Goal: Communication & Community: Answer question/provide support

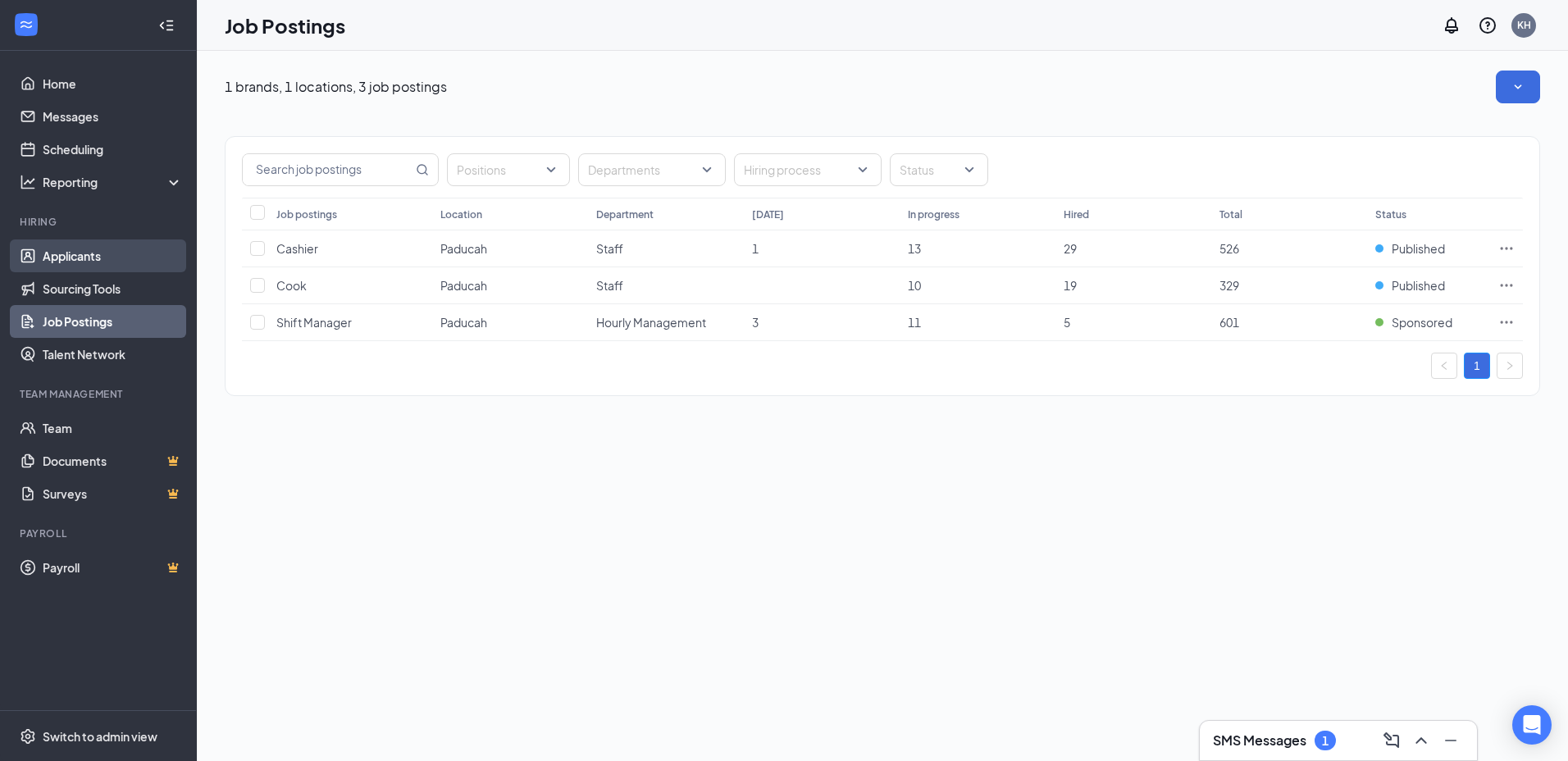
click at [64, 253] on link "Applicants" at bounding box center [113, 255] width 141 height 32
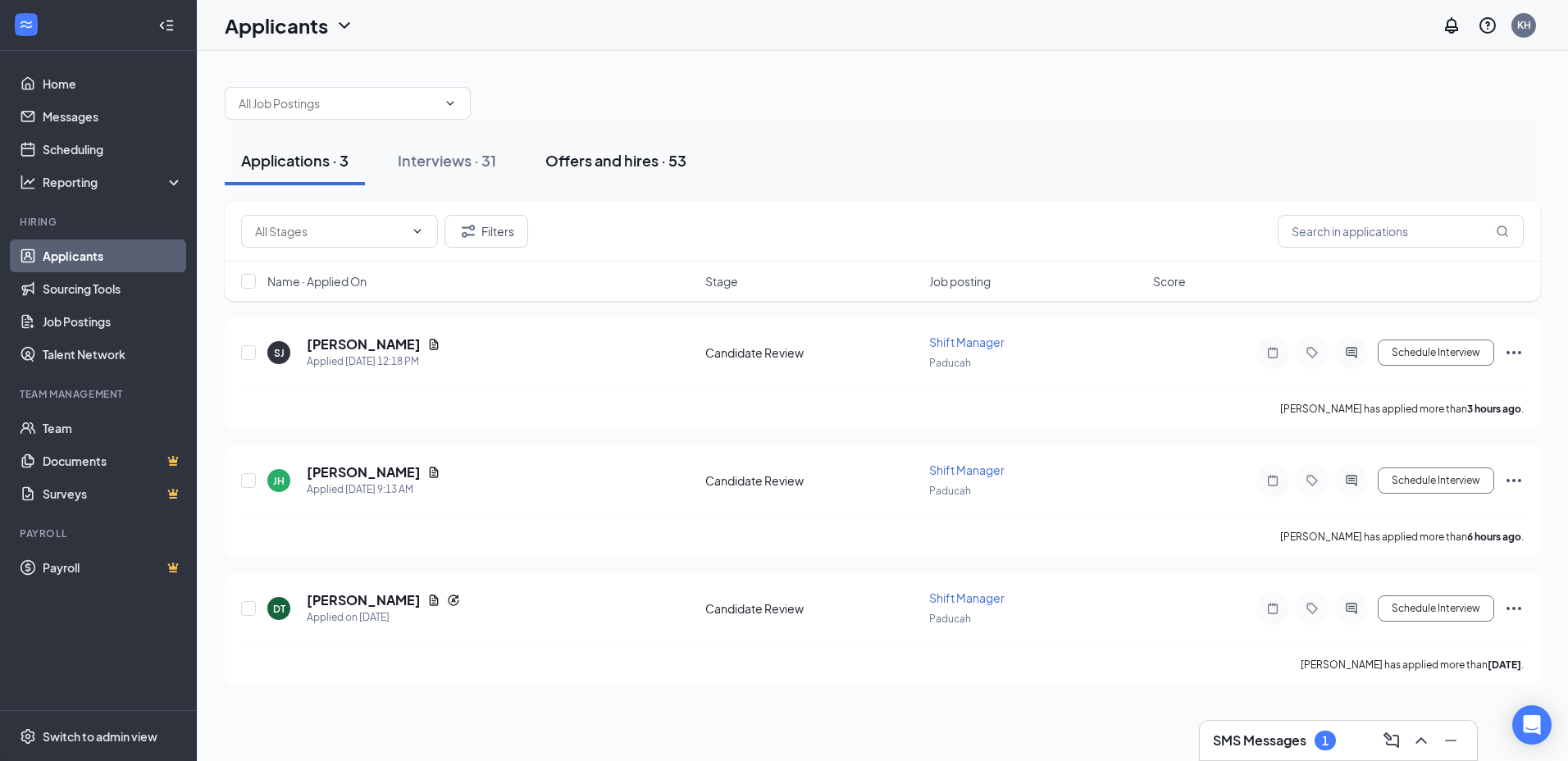
click at [617, 166] on div "Offers and hires · 53" at bounding box center [615, 160] width 141 height 20
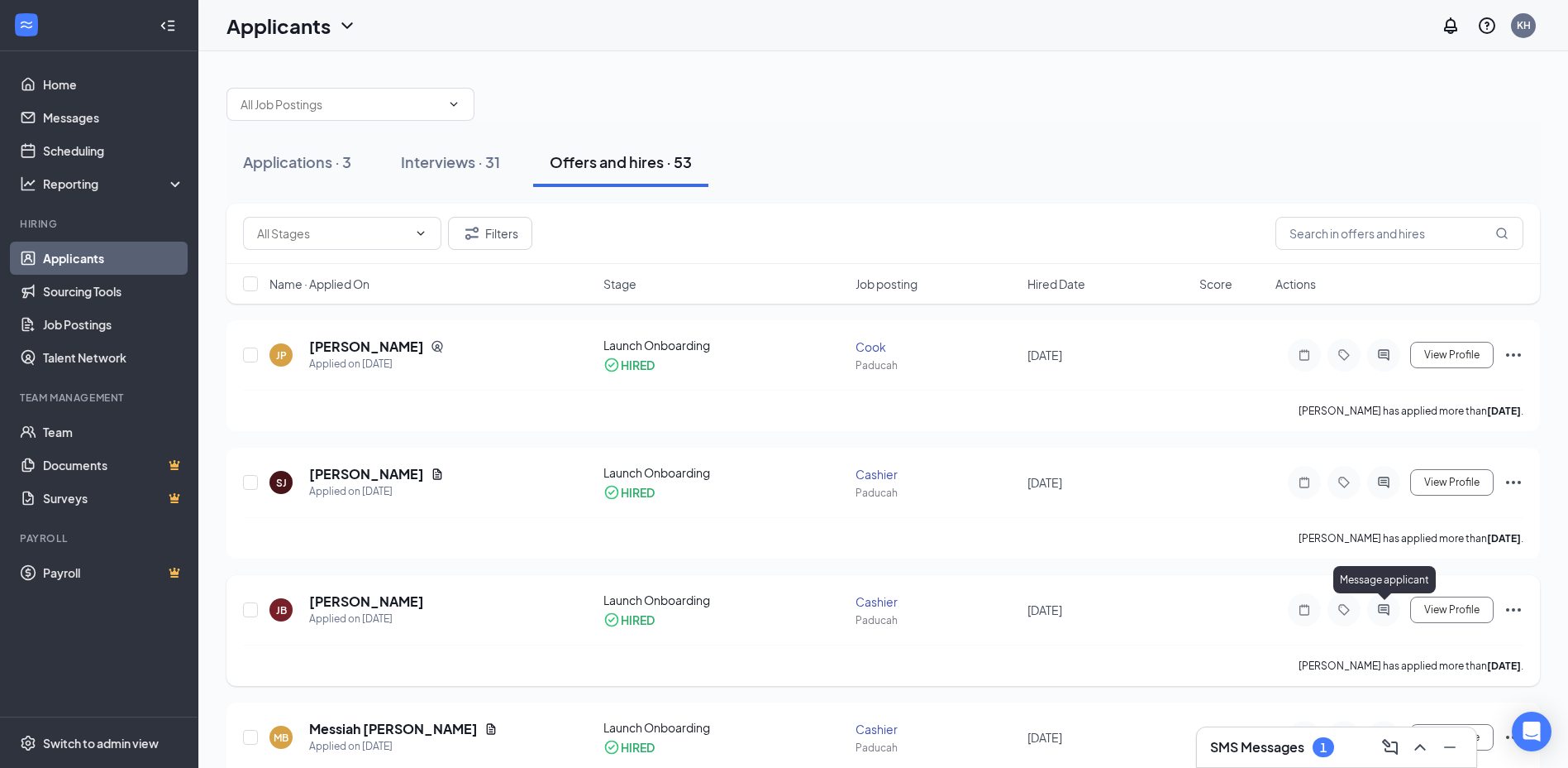
click at [1386, 605] on icon "ActiveChat" at bounding box center [1384, 609] width 11 height 11
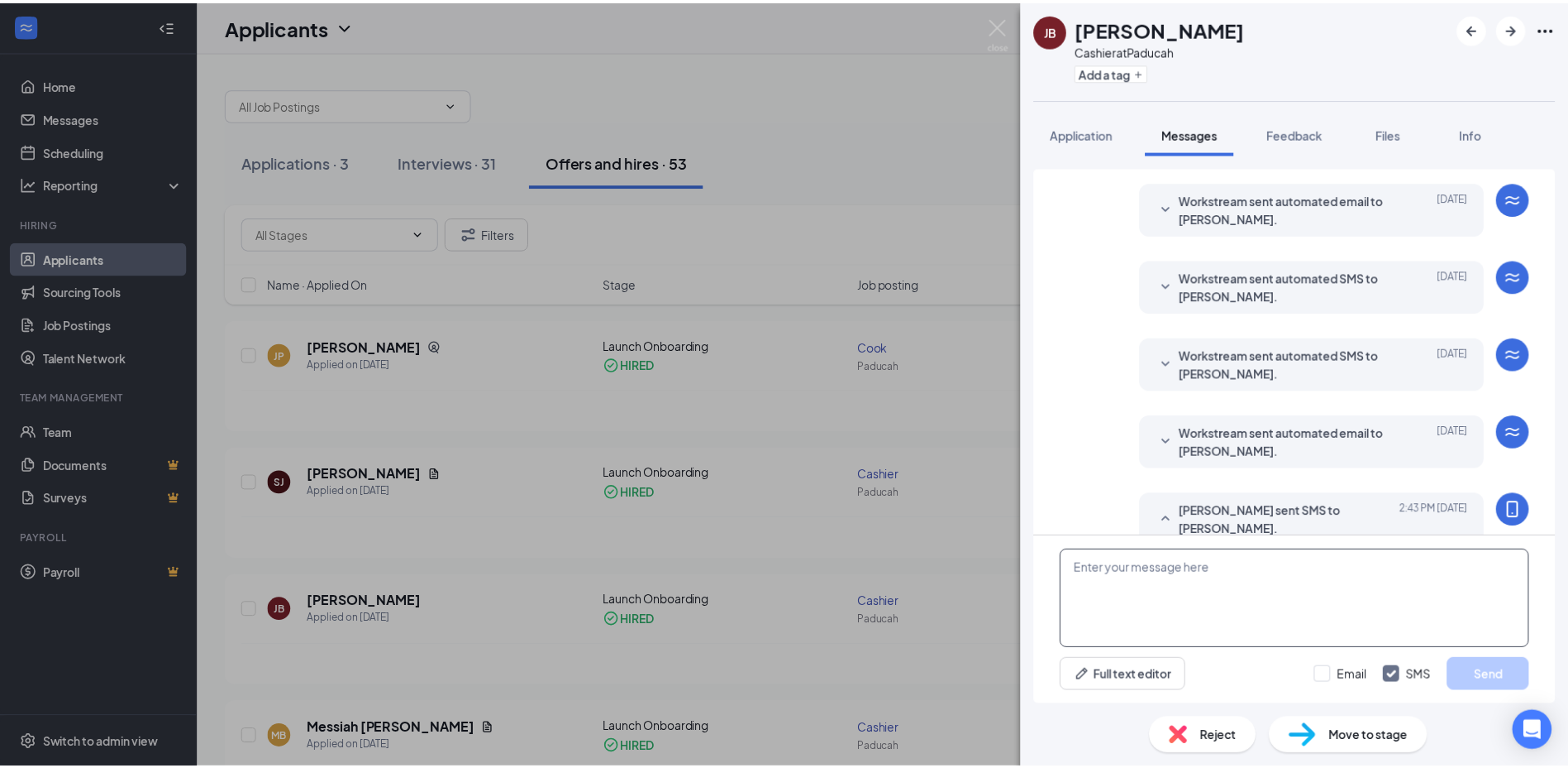
scroll to position [353, 0]
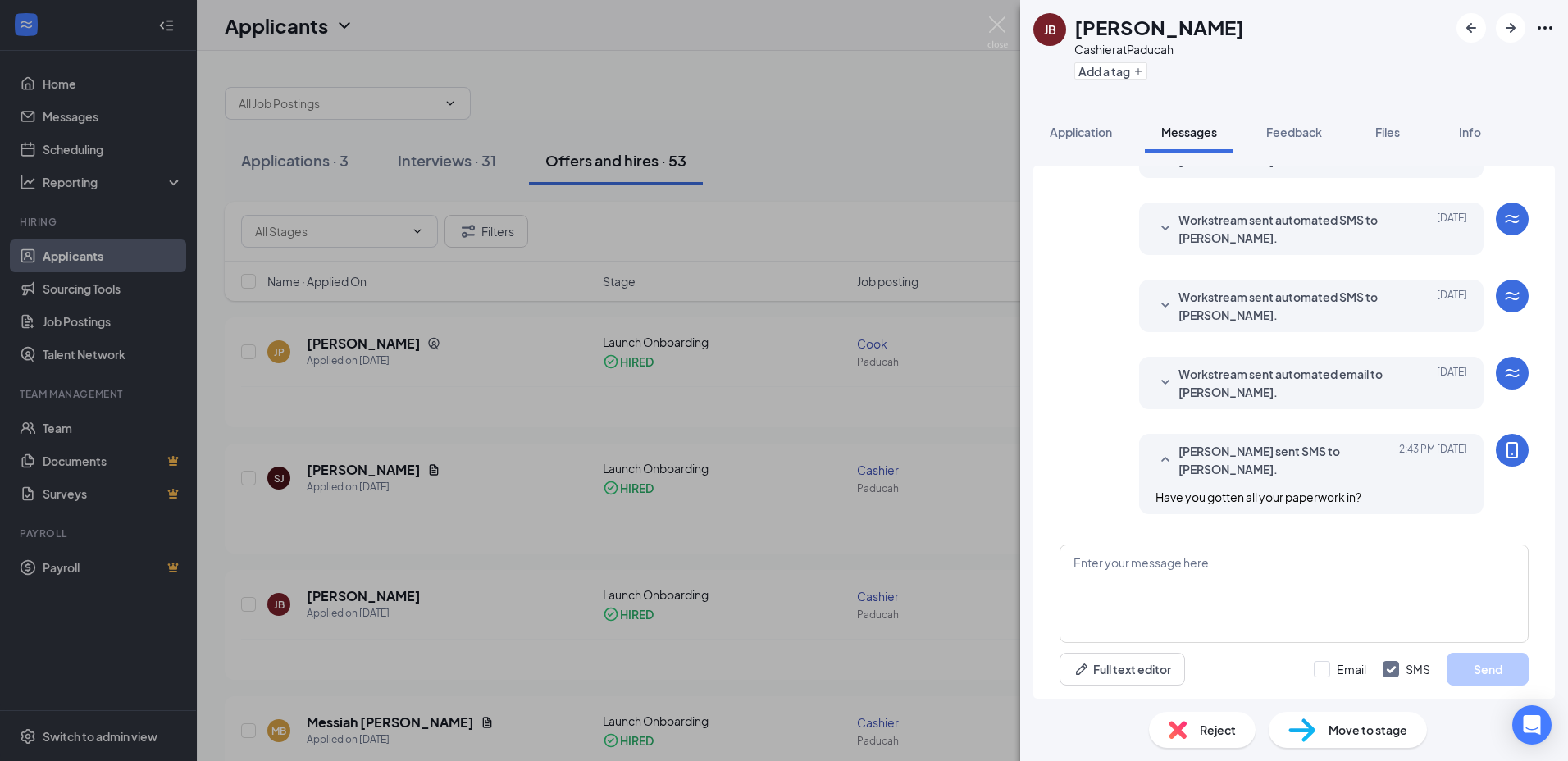
click at [927, 601] on div "JB Jontaevia Brown Cashier at Paducah Add a tag Application Messages Feedback F…" at bounding box center [784, 380] width 1568 height 761
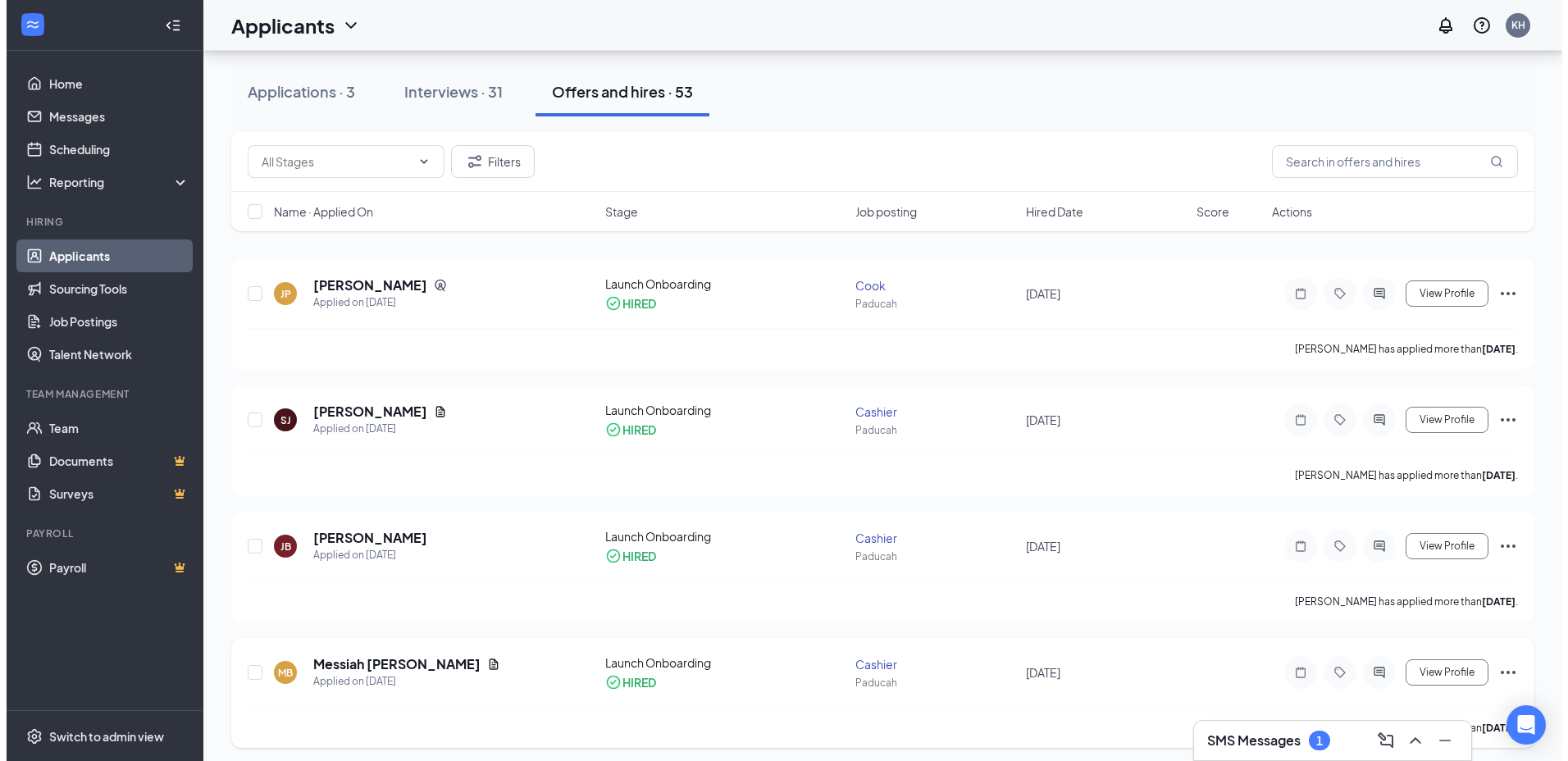
scroll to position [164, 0]
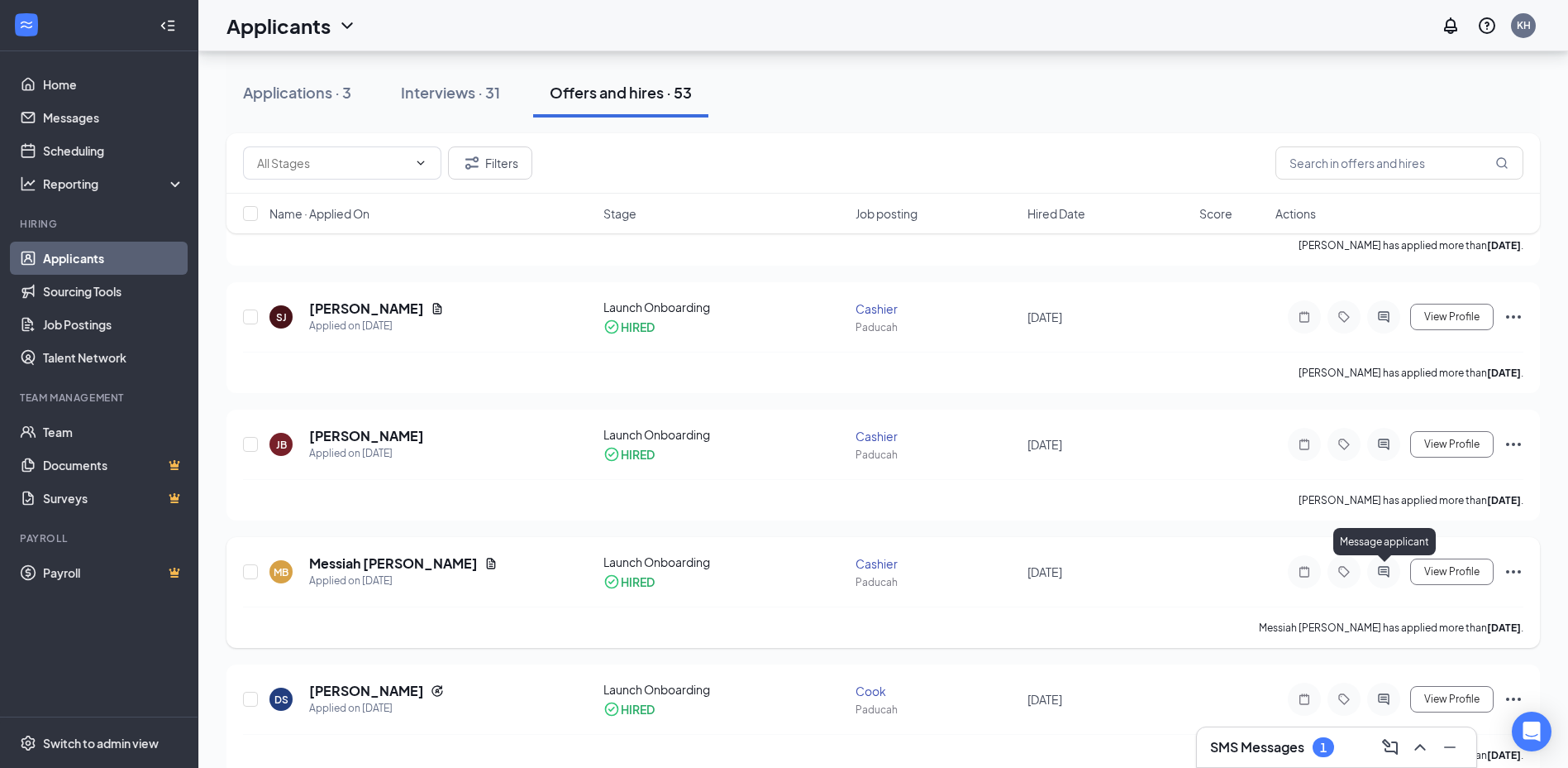
click at [1382, 569] on icon "ActiveChat" at bounding box center [1384, 571] width 11 height 11
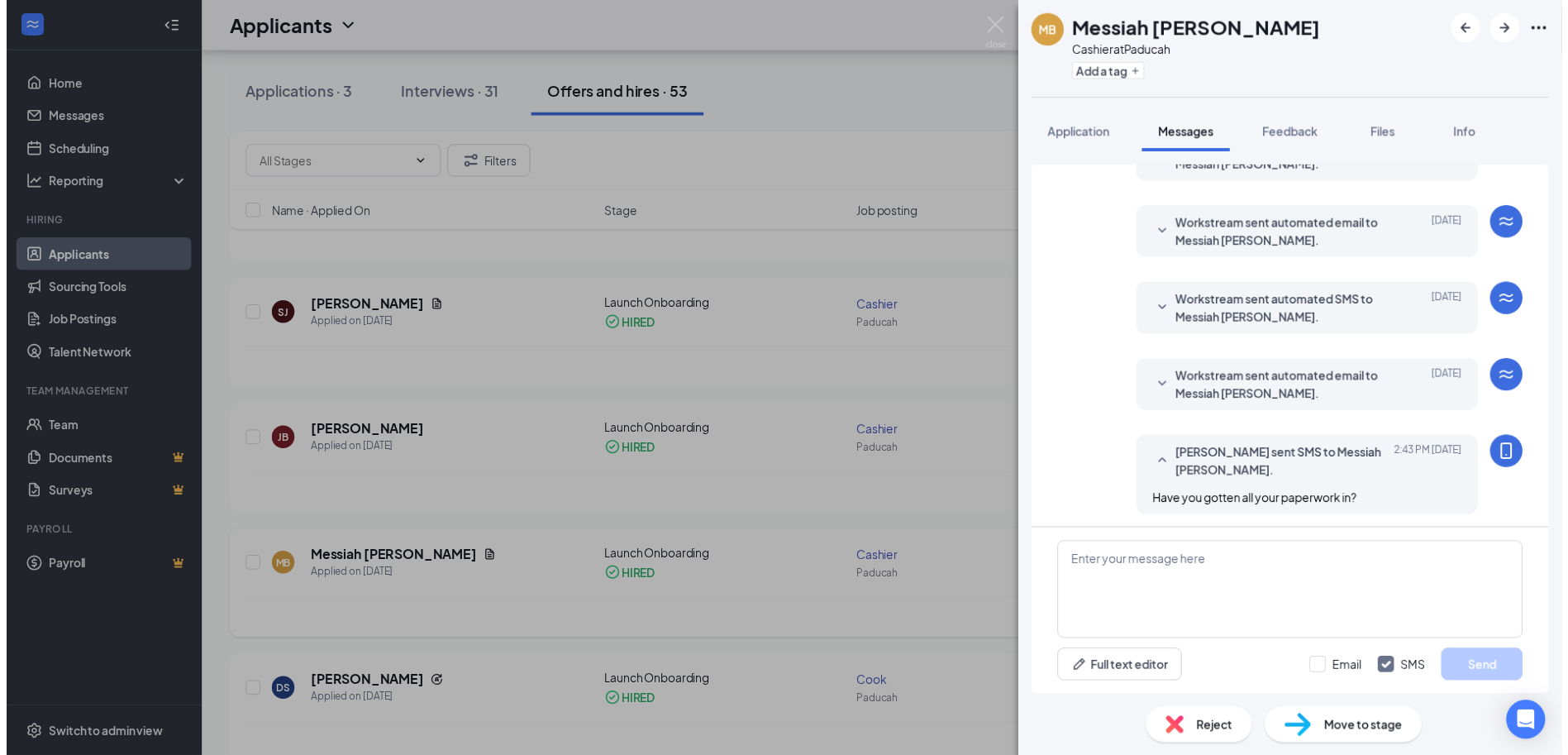
scroll to position [353, 0]
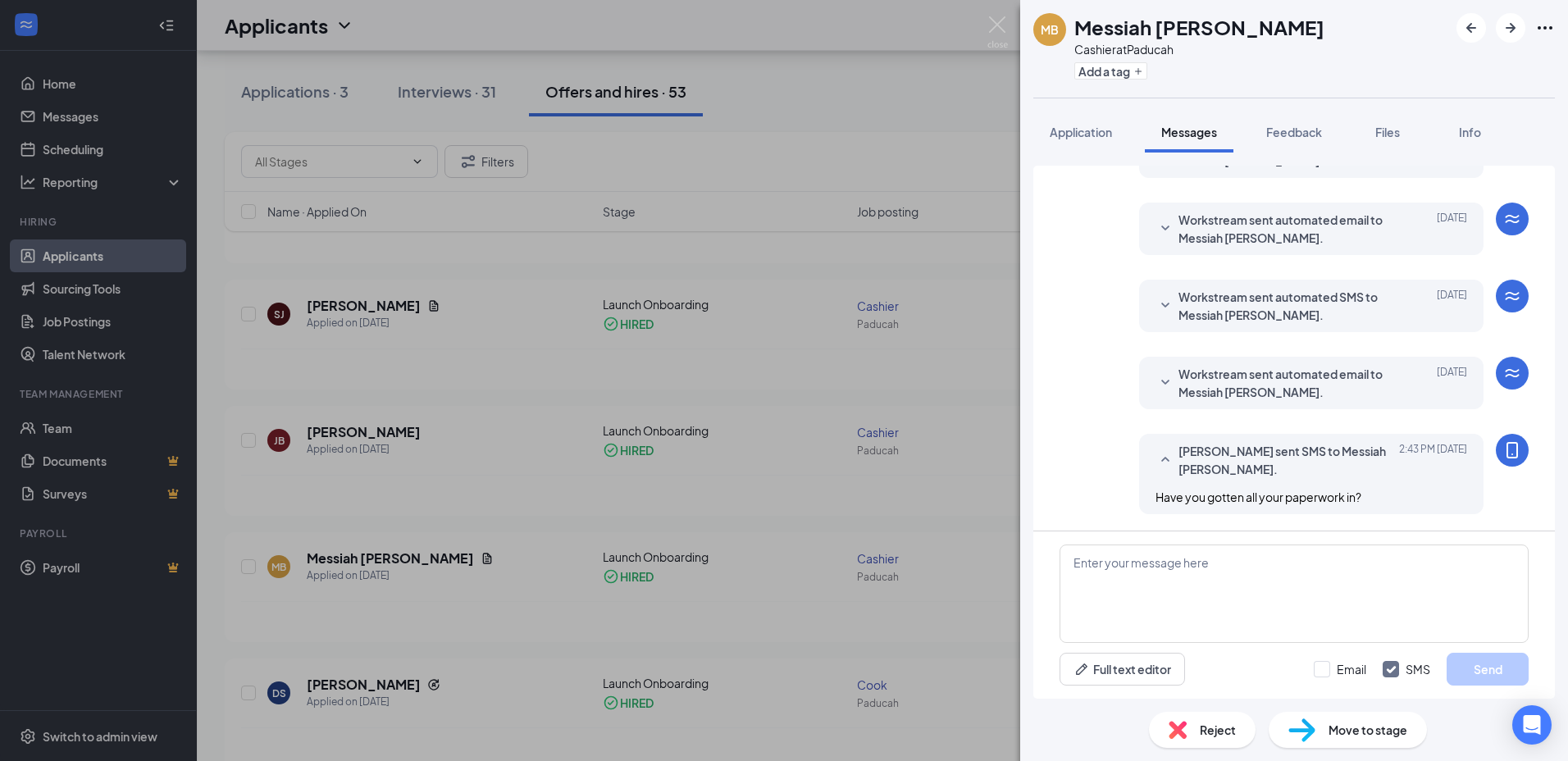
click at [750, 581] on div "MB Messiah Benjamin Cashier at Paducah Add a tag Application Messages Feedback …" at bounding box center [784, 380] width 1568 height 761
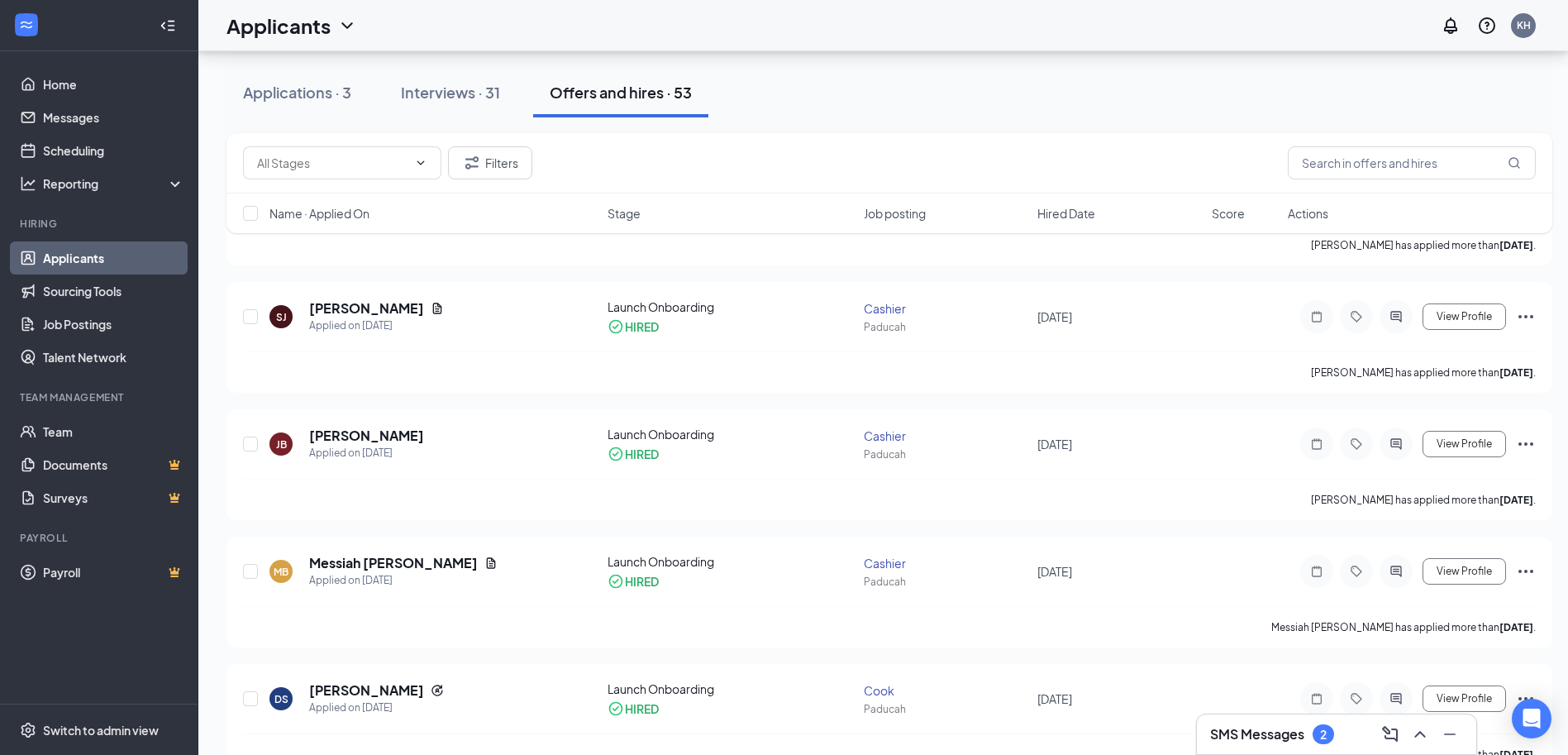
click at [1319, 728] on div "2" at bounding box center [1324, 734] width 21 height 20
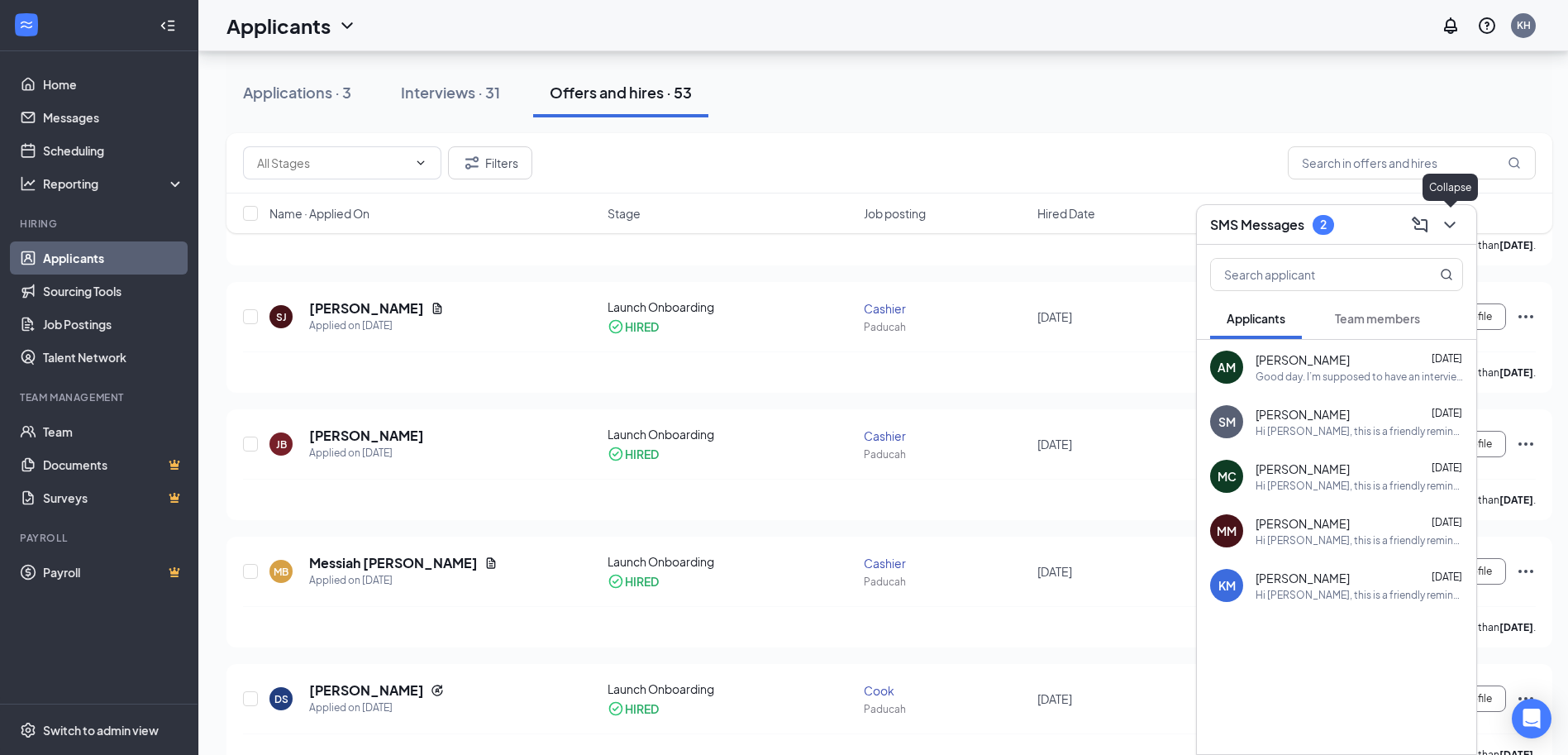
click at [1448, 218] on icon "ChevronDown" at bounding box center [1450, 224] width 20 height 20
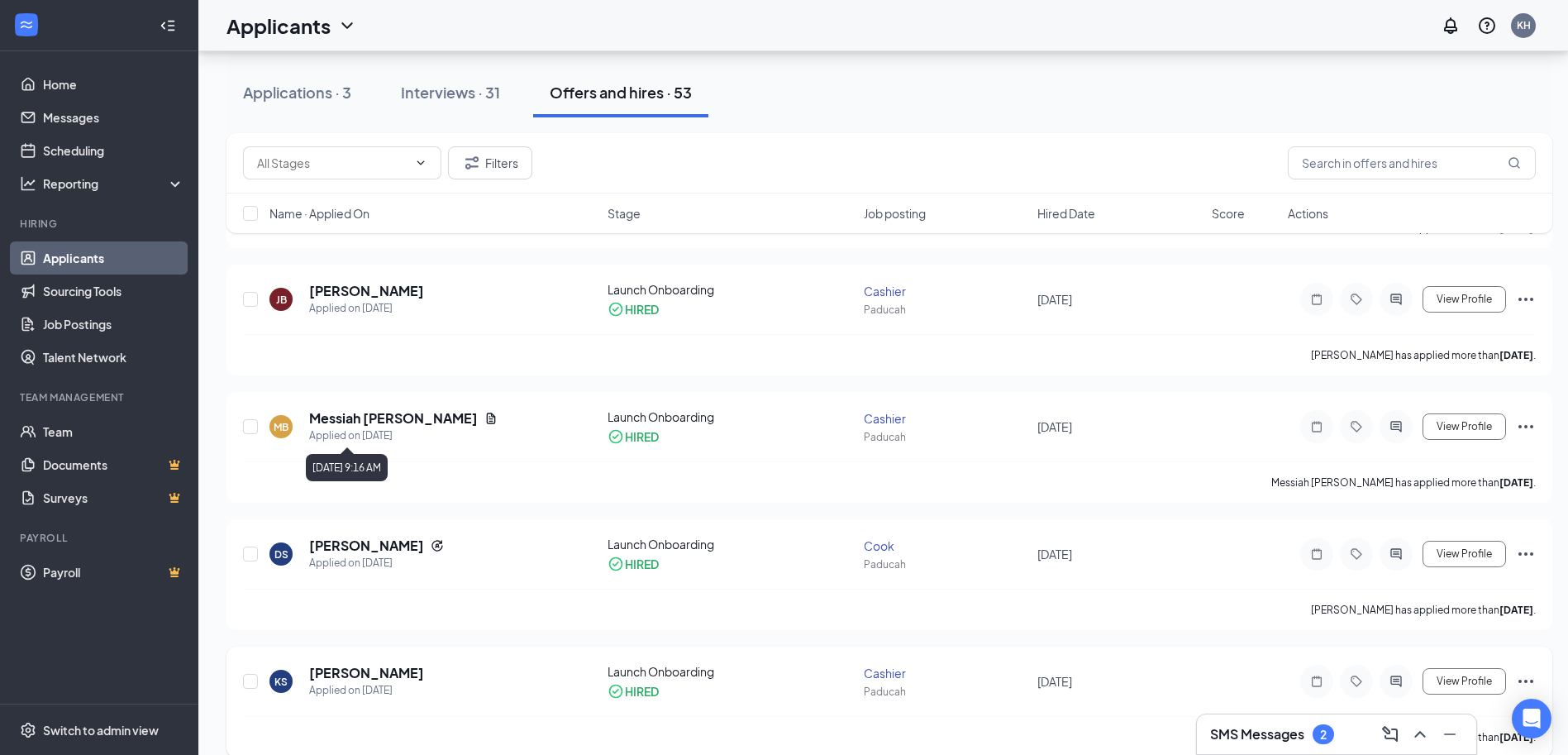
scroll to position [579, 0]
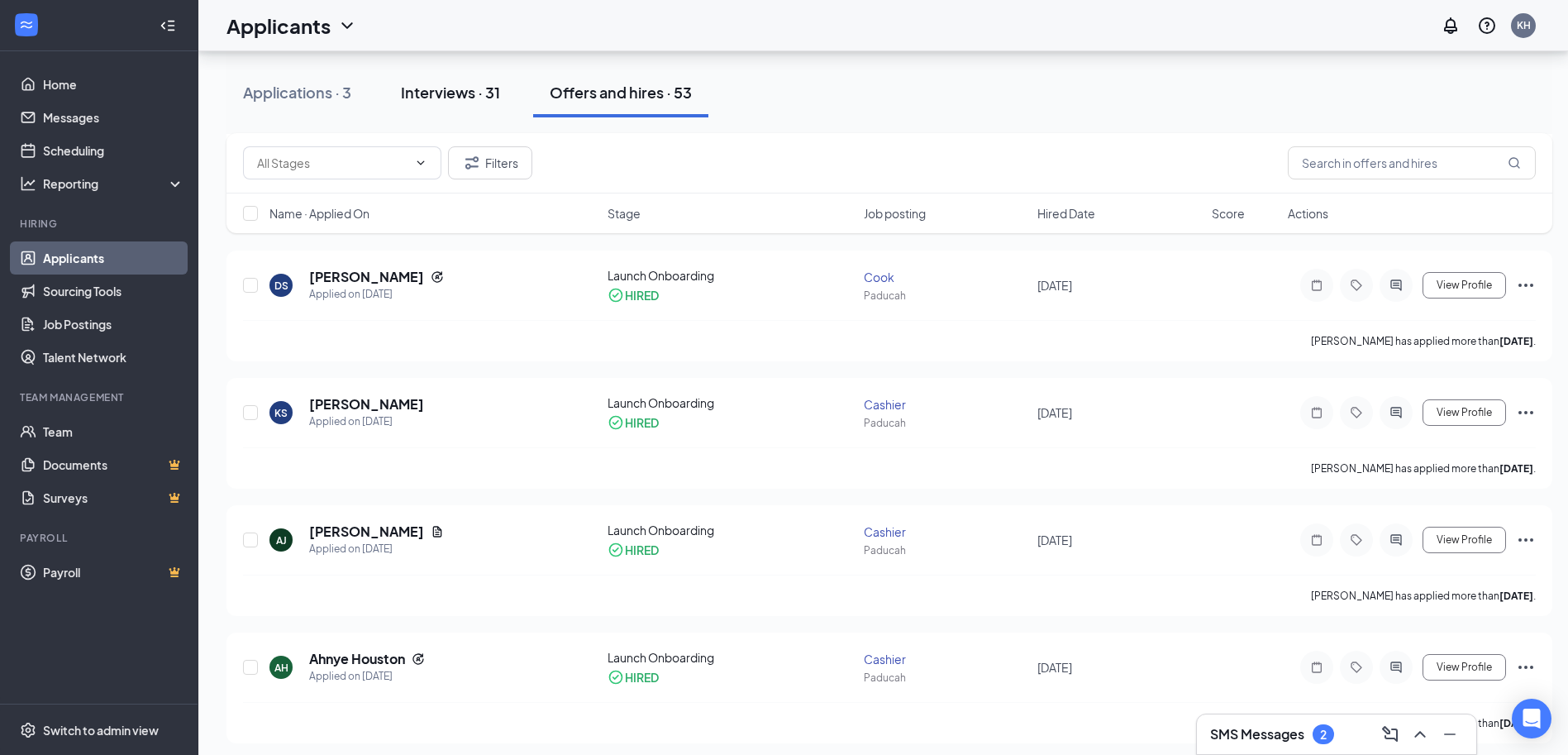
click at [440, 95] on div "Interviews · 31" at bounding box center [451, 92] width 99 height 21
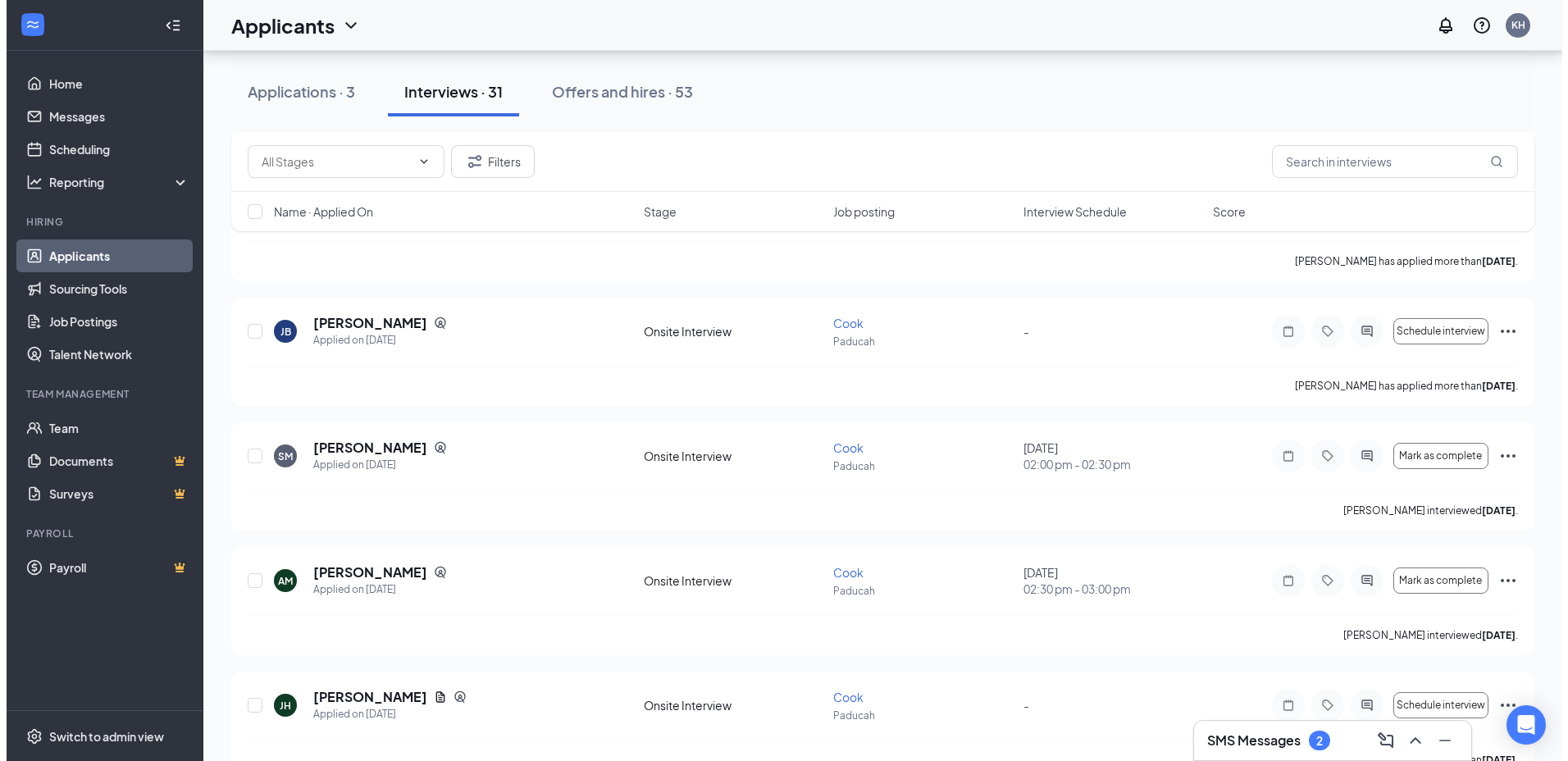
scroll to position [963, 0]
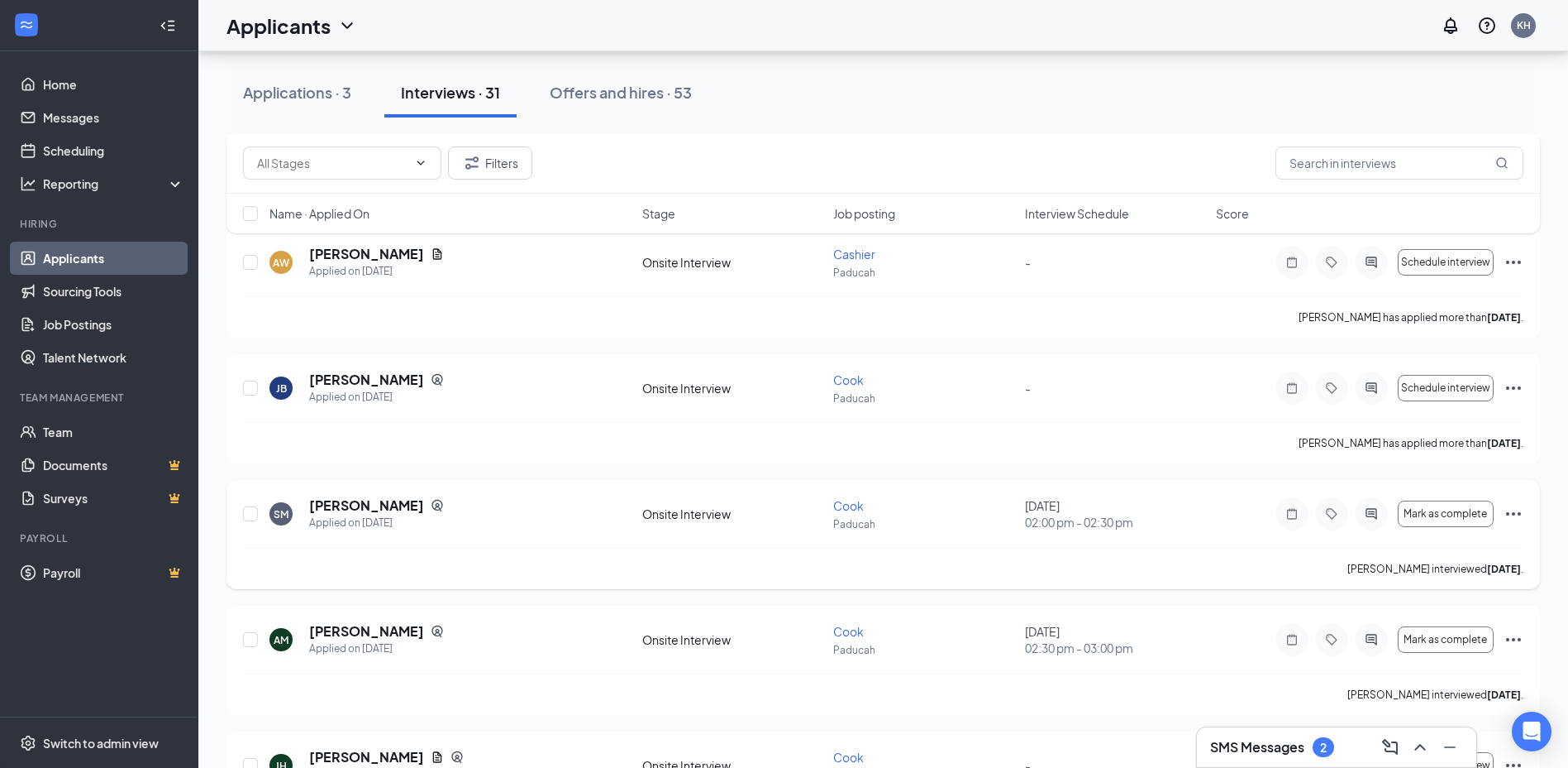
click at [1377, 521] on div at bounding box center [1371, 513] width 33 height 33
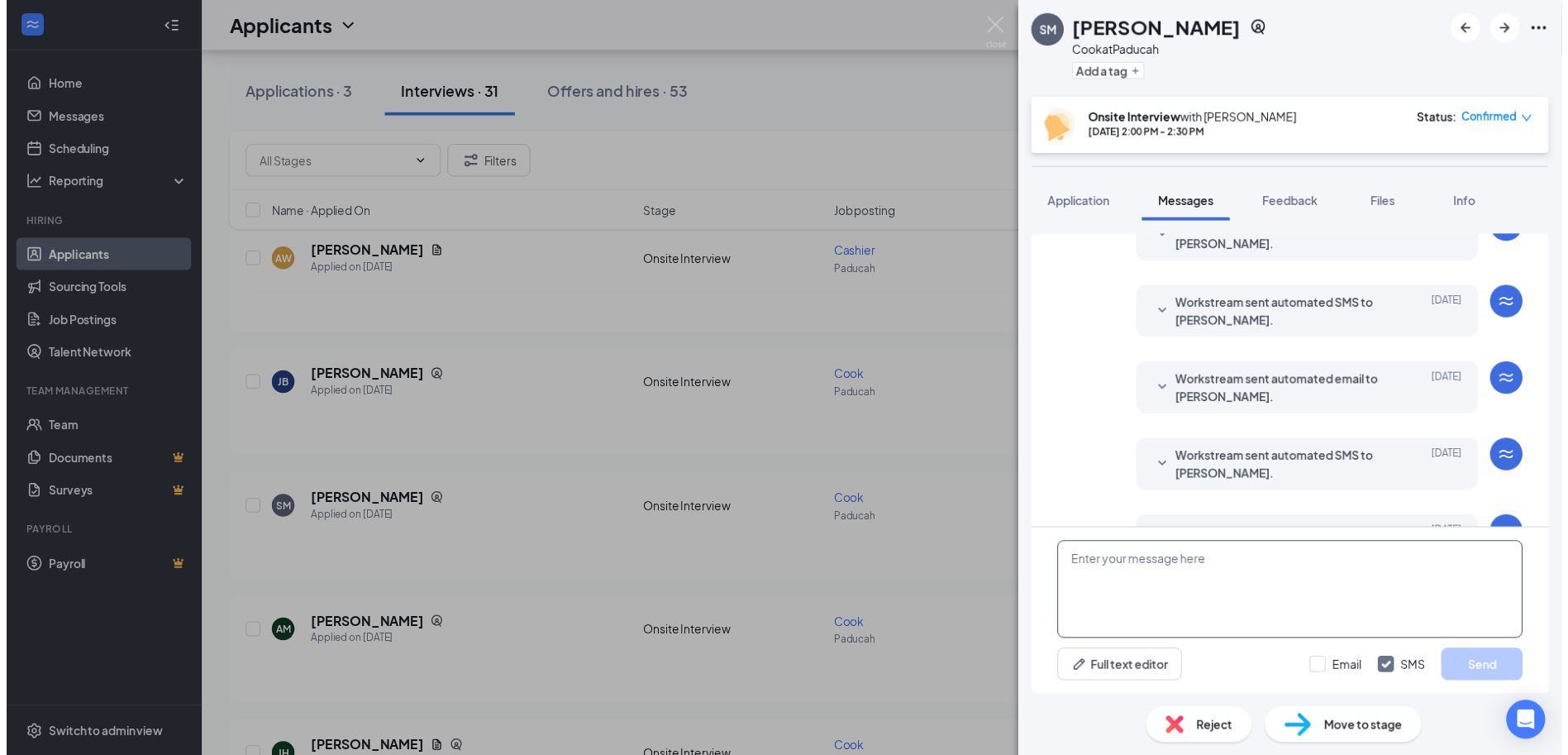
scroll to position [551, 0]
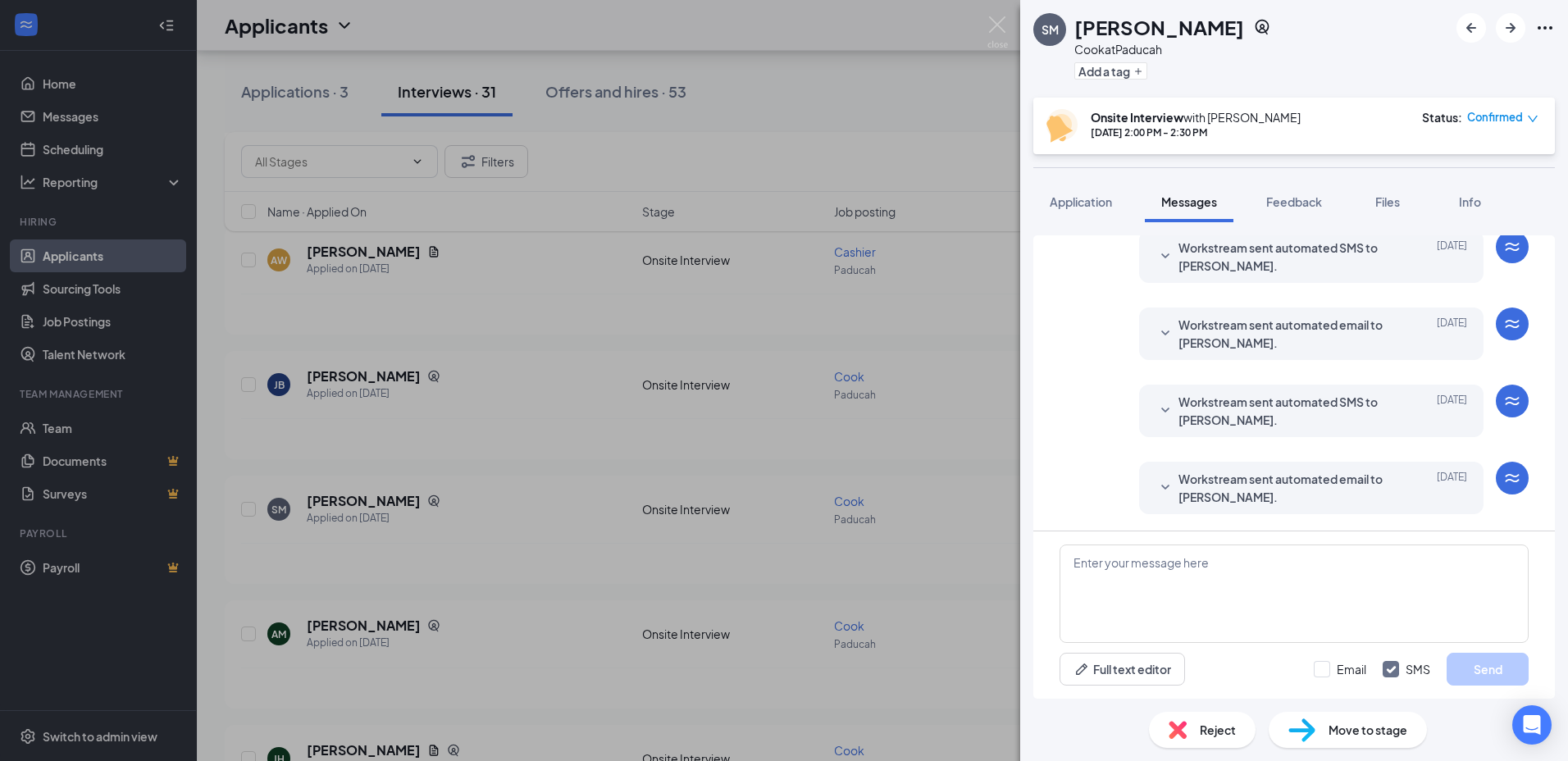
click at [937, 530] on div "SM Samantha McBride Cook at Paducah Add a tag Onsite Interview with Kristen Har…" at bounding box center [784, 380] width 1568 height 761
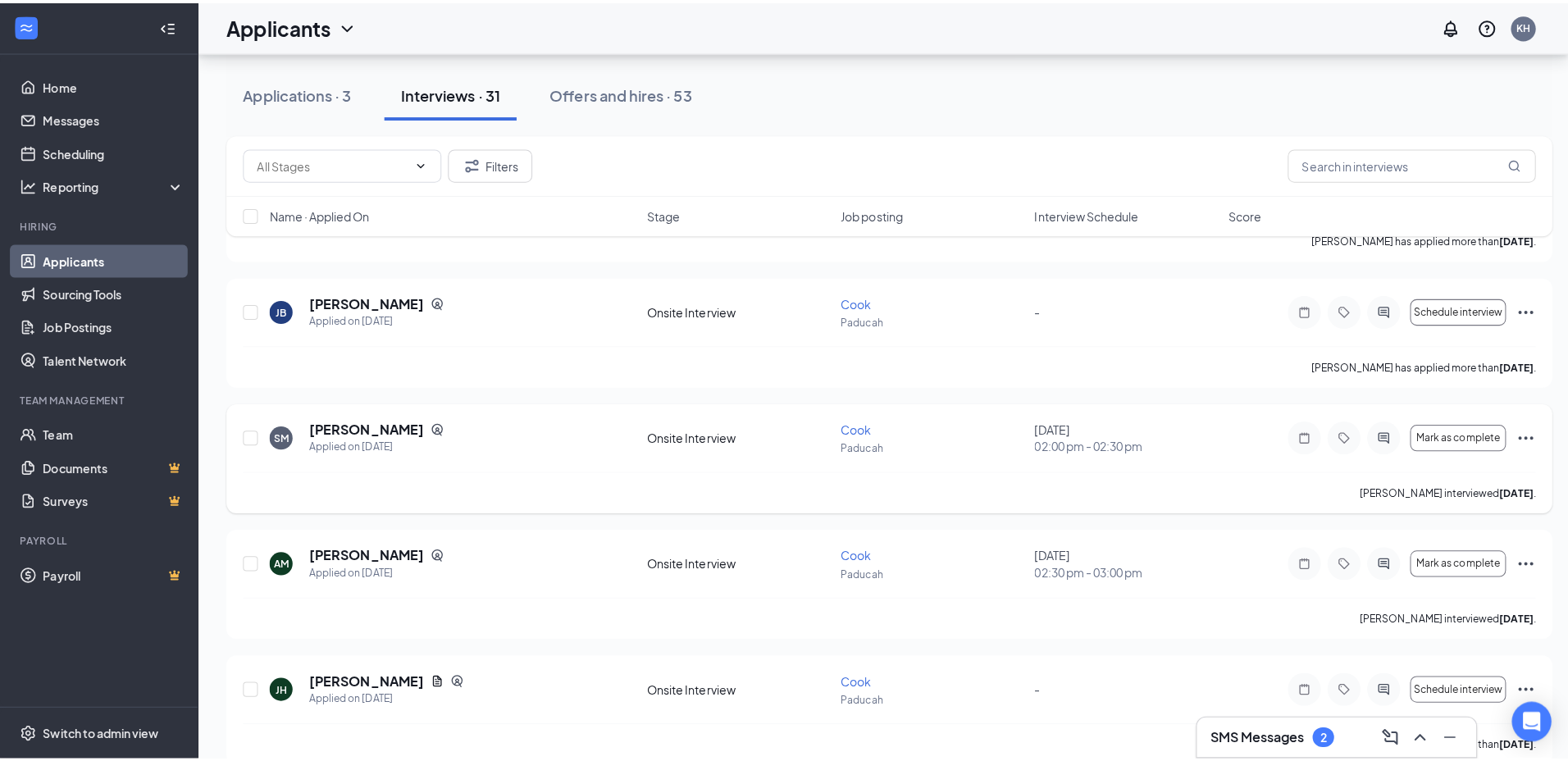
scroll to position [963, 0]
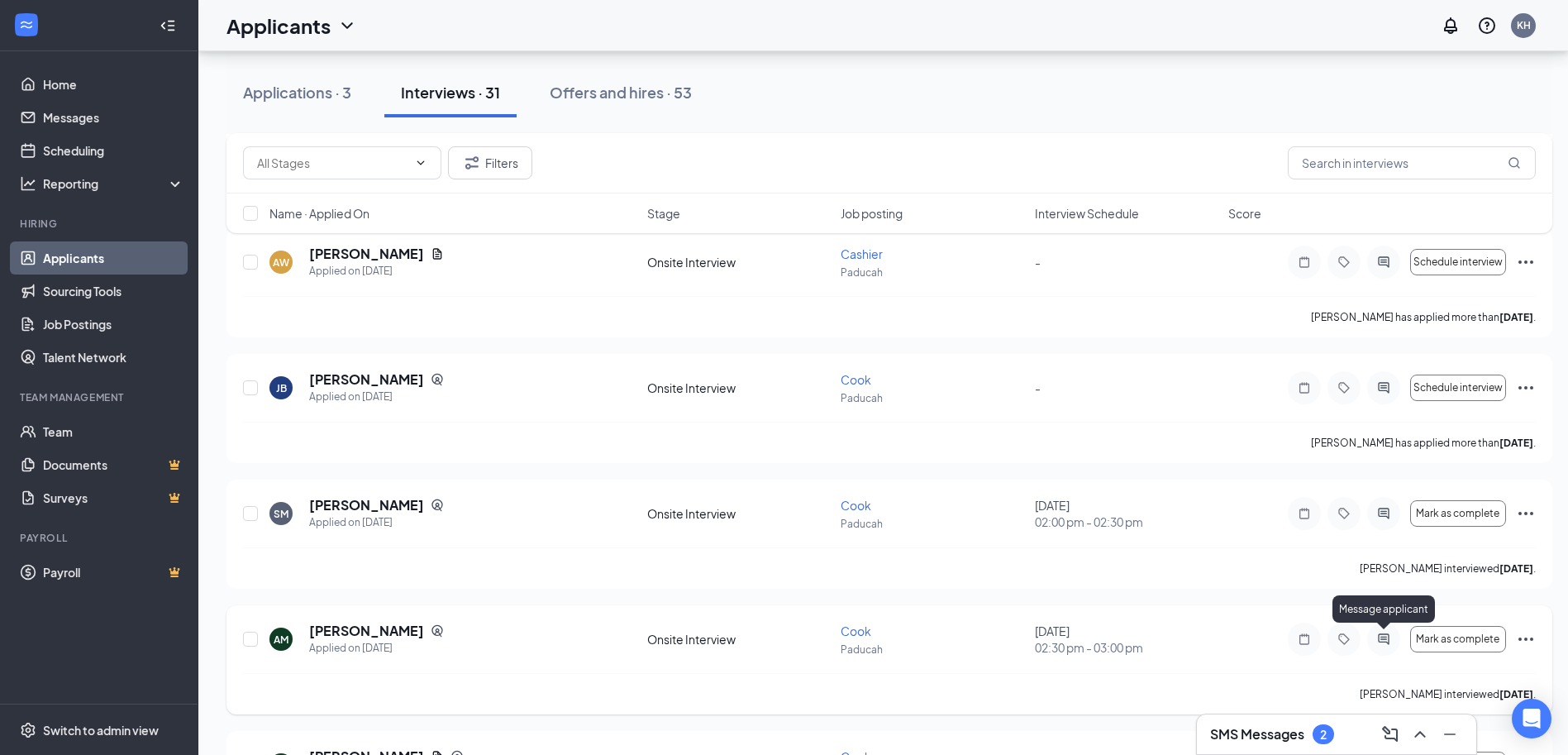
click at [1381, 640] on icon "ActiveChat" at bounding box center [1383, 639] width 20 height 13
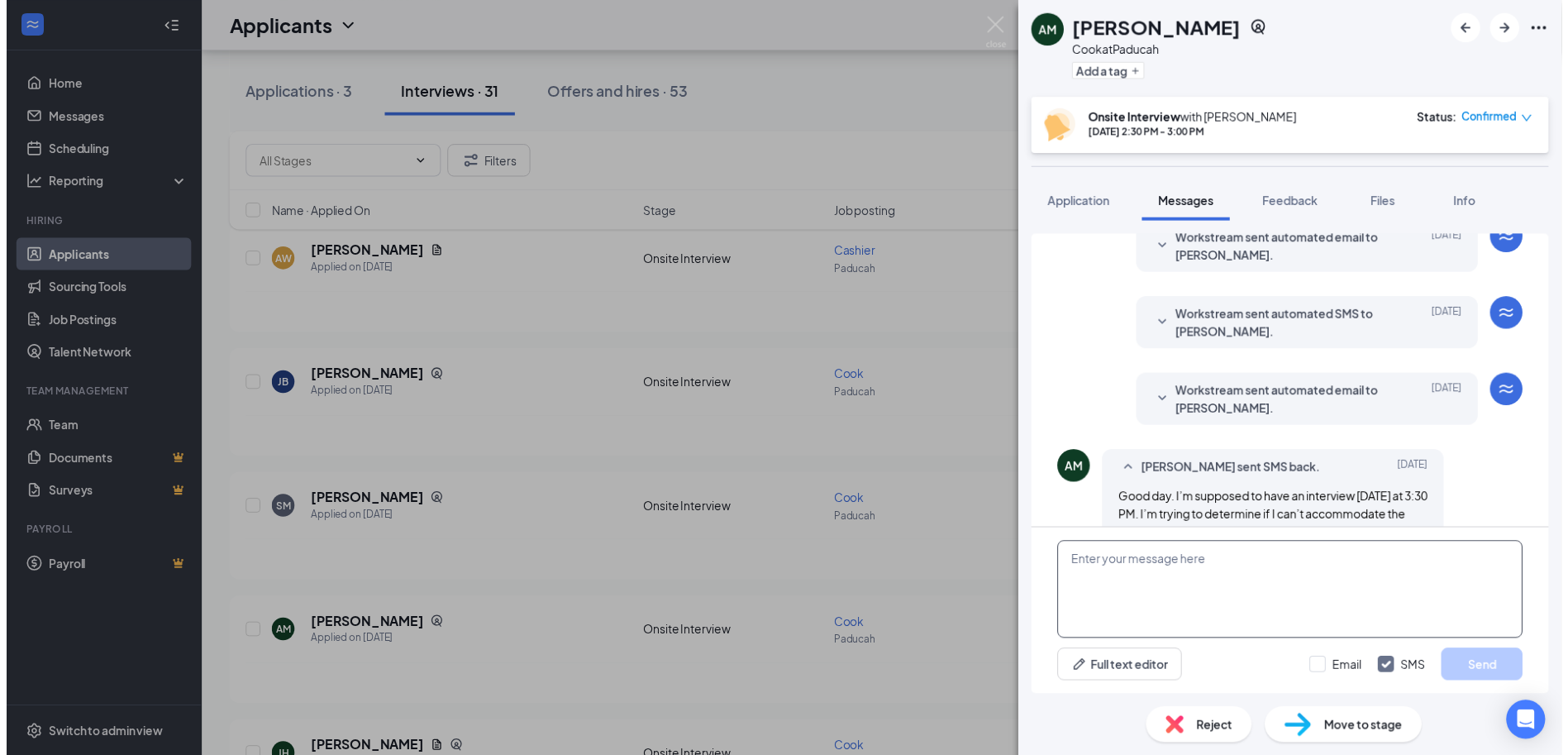
scroll to position [551, 0]
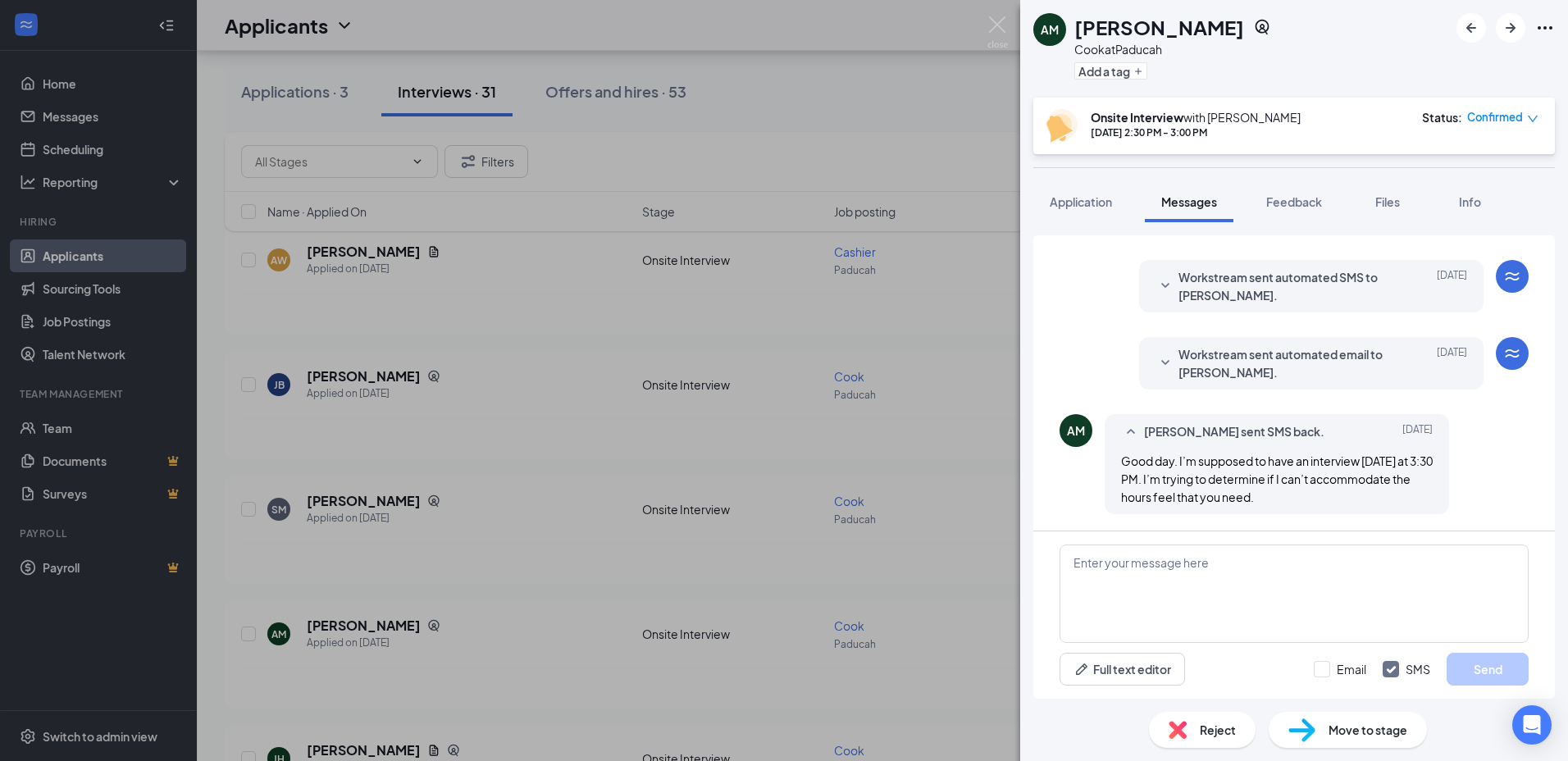
click at [972, 489] on div "AM Alexander Medrano Cook at Paducah Add a tag Onsite Interview with Kristen Ha…" at bounding box center [784, 380] width 1568 height 761
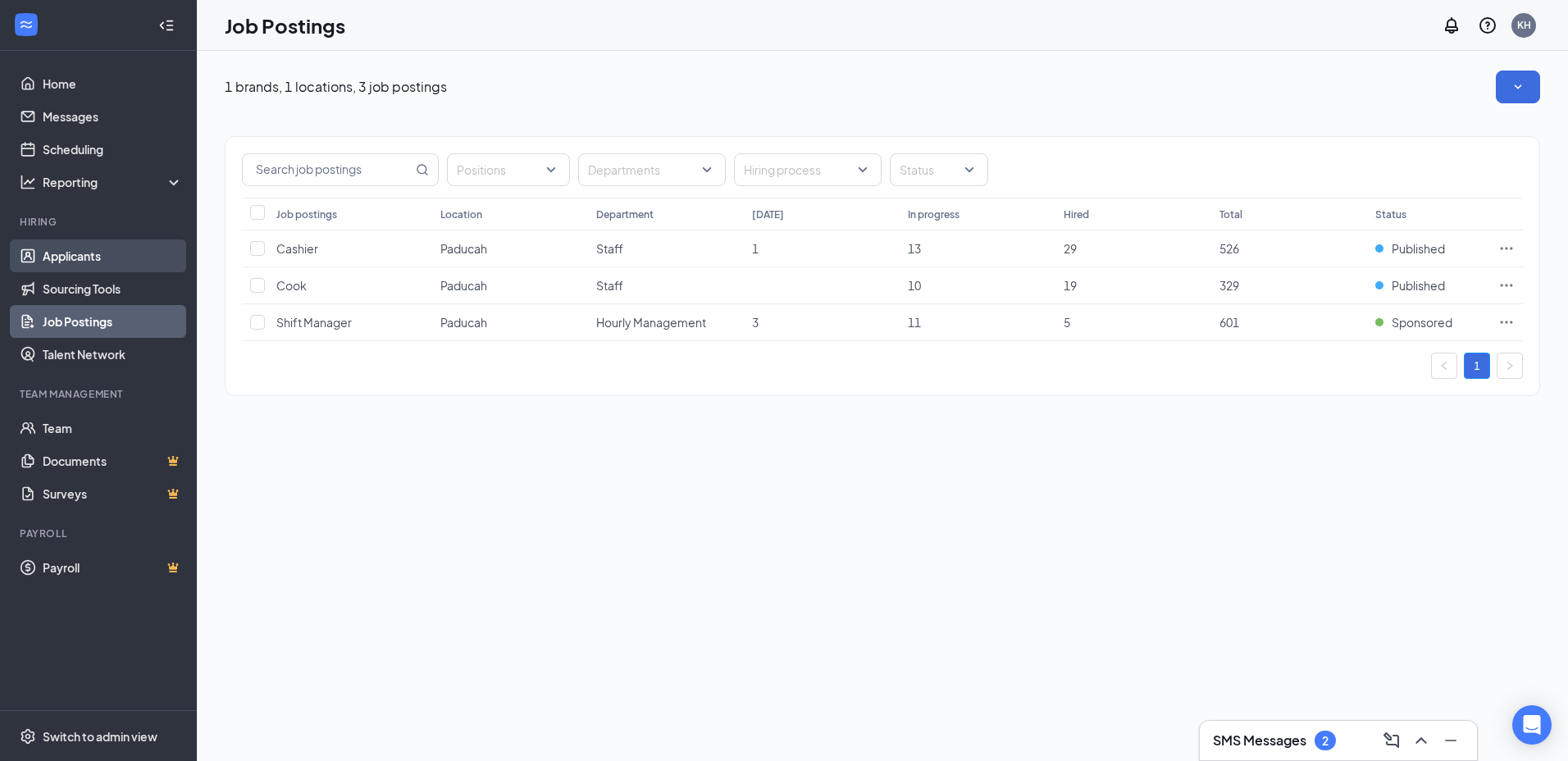
click at [59, 252] on link "Applicants" at bounding box center [113, 255] width 141 height 32
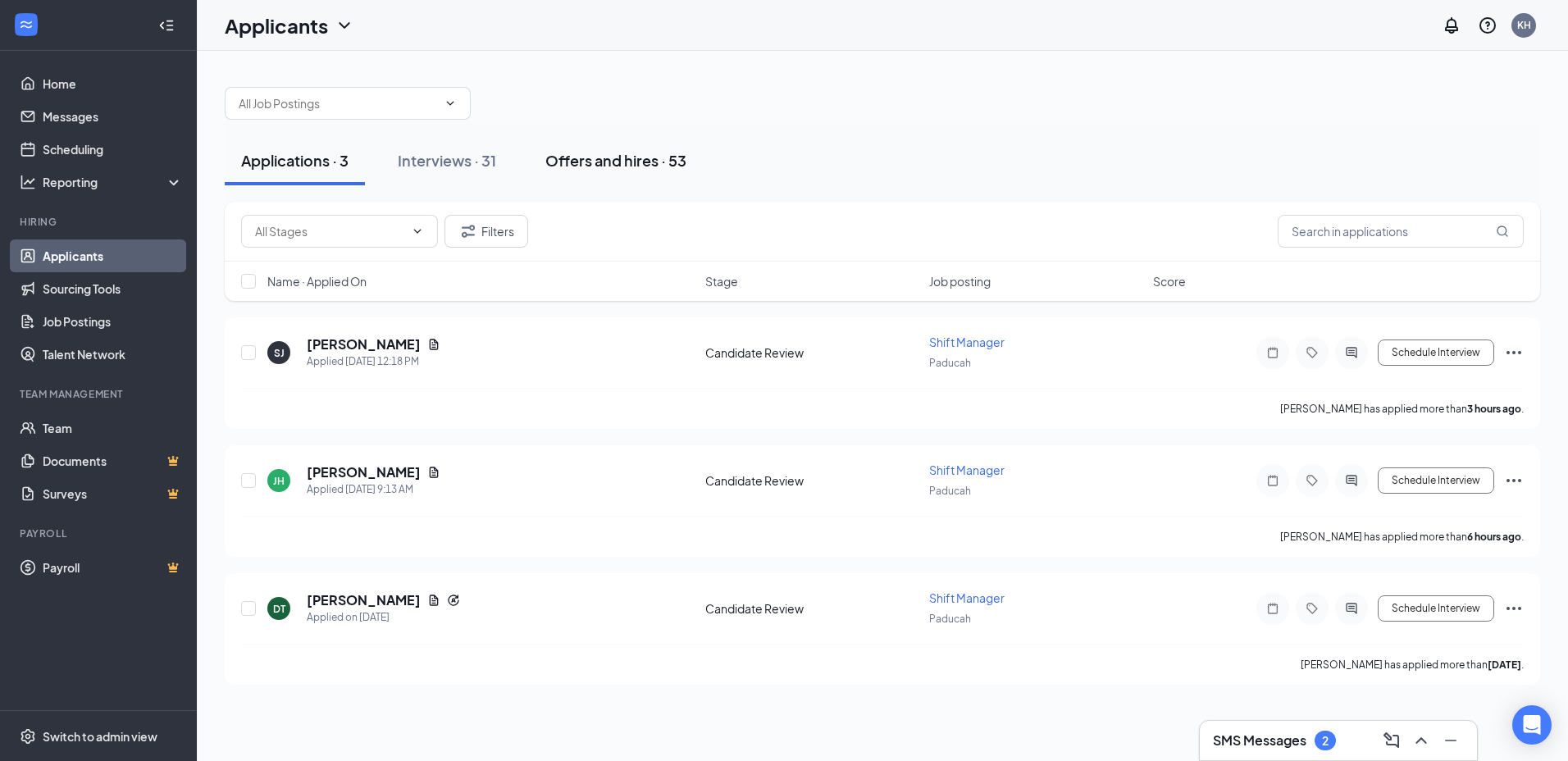
click at [650, 156] on div "Offers and hires · 53" at bounding box center [615, 160] width 141 height 20
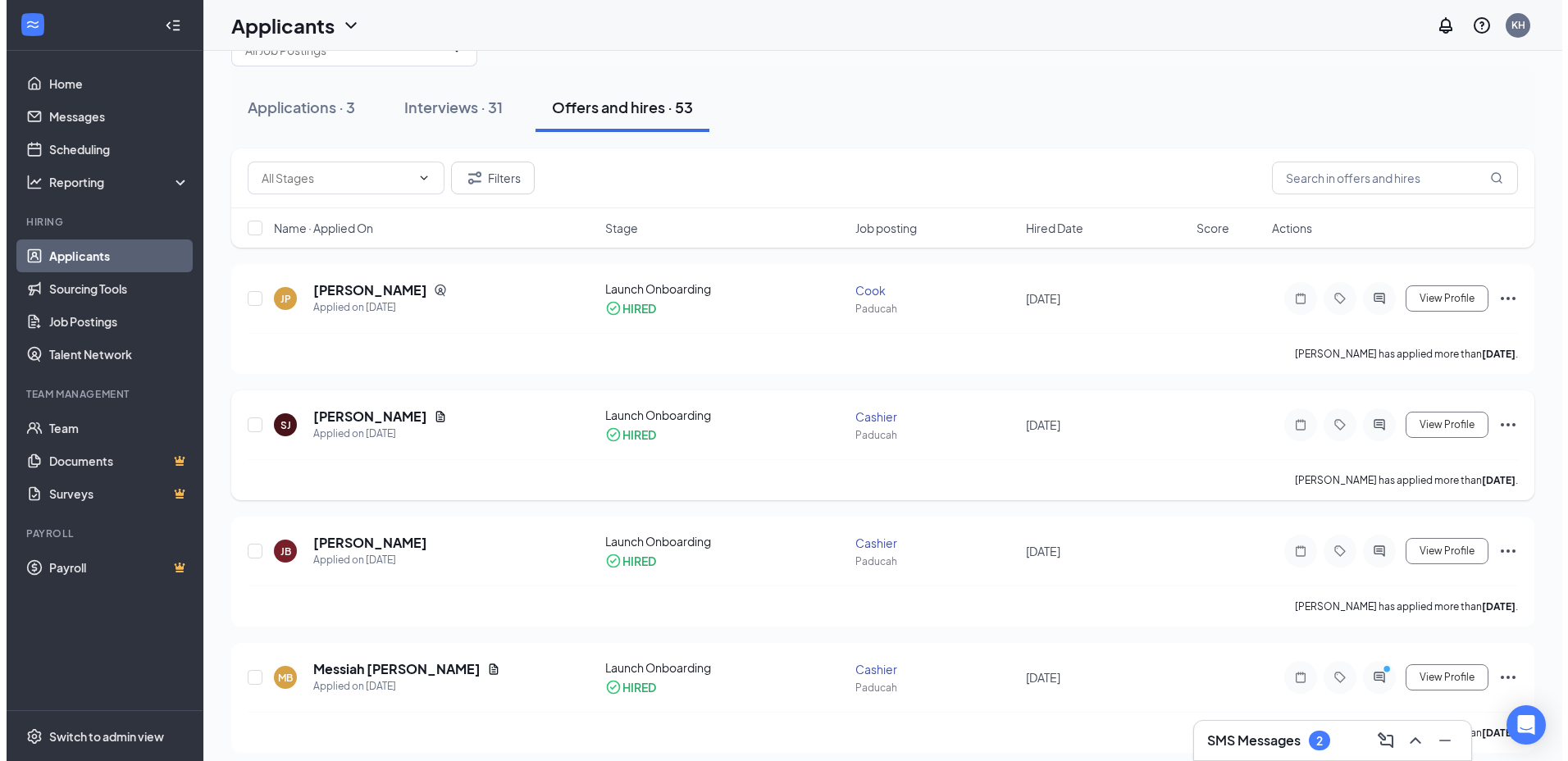
scroll to position [82, 0]
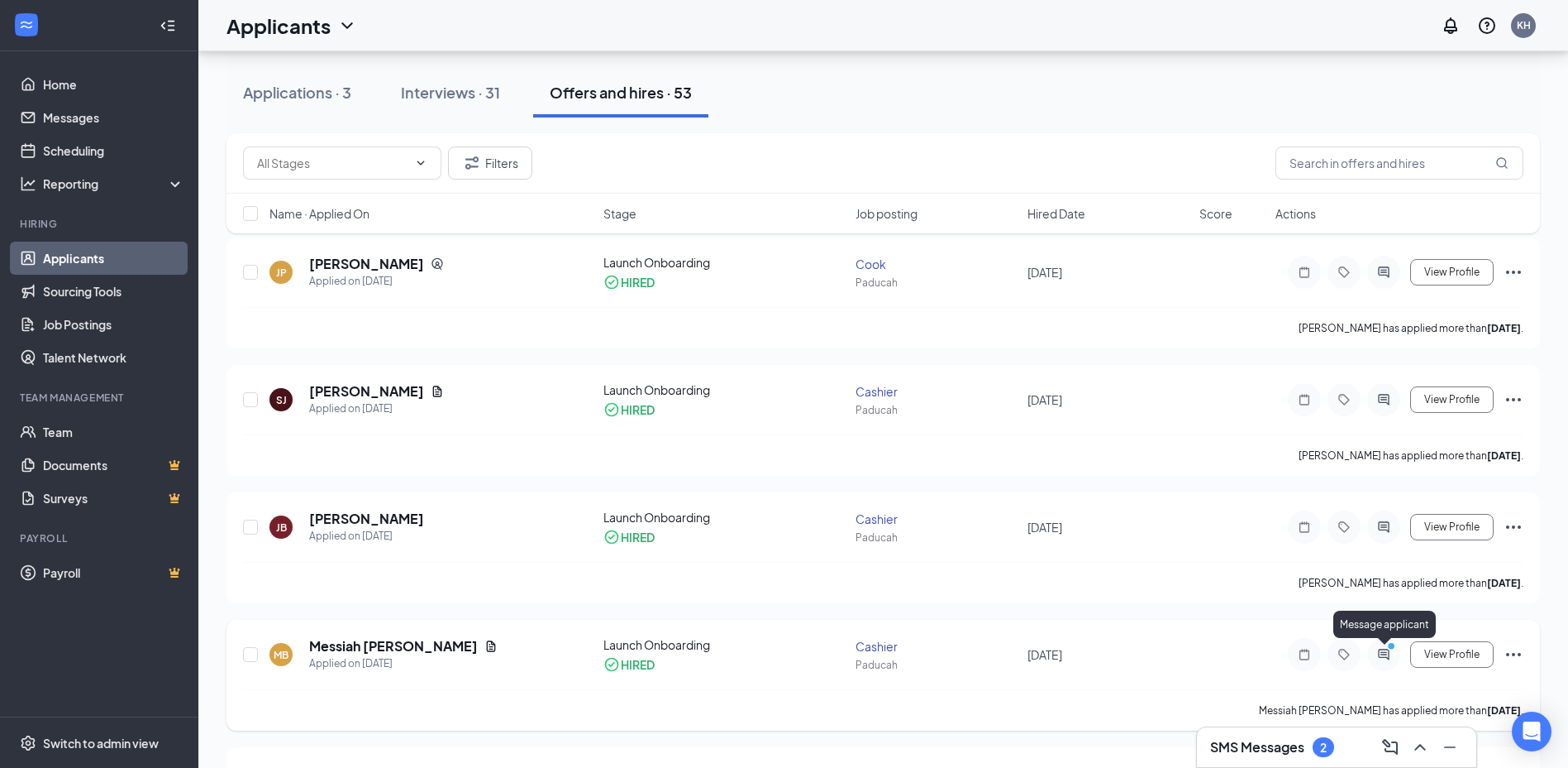
click at [1386, 653] on icon "PrimaryDot" at bounding box center [1394, 648] width 20 height 13
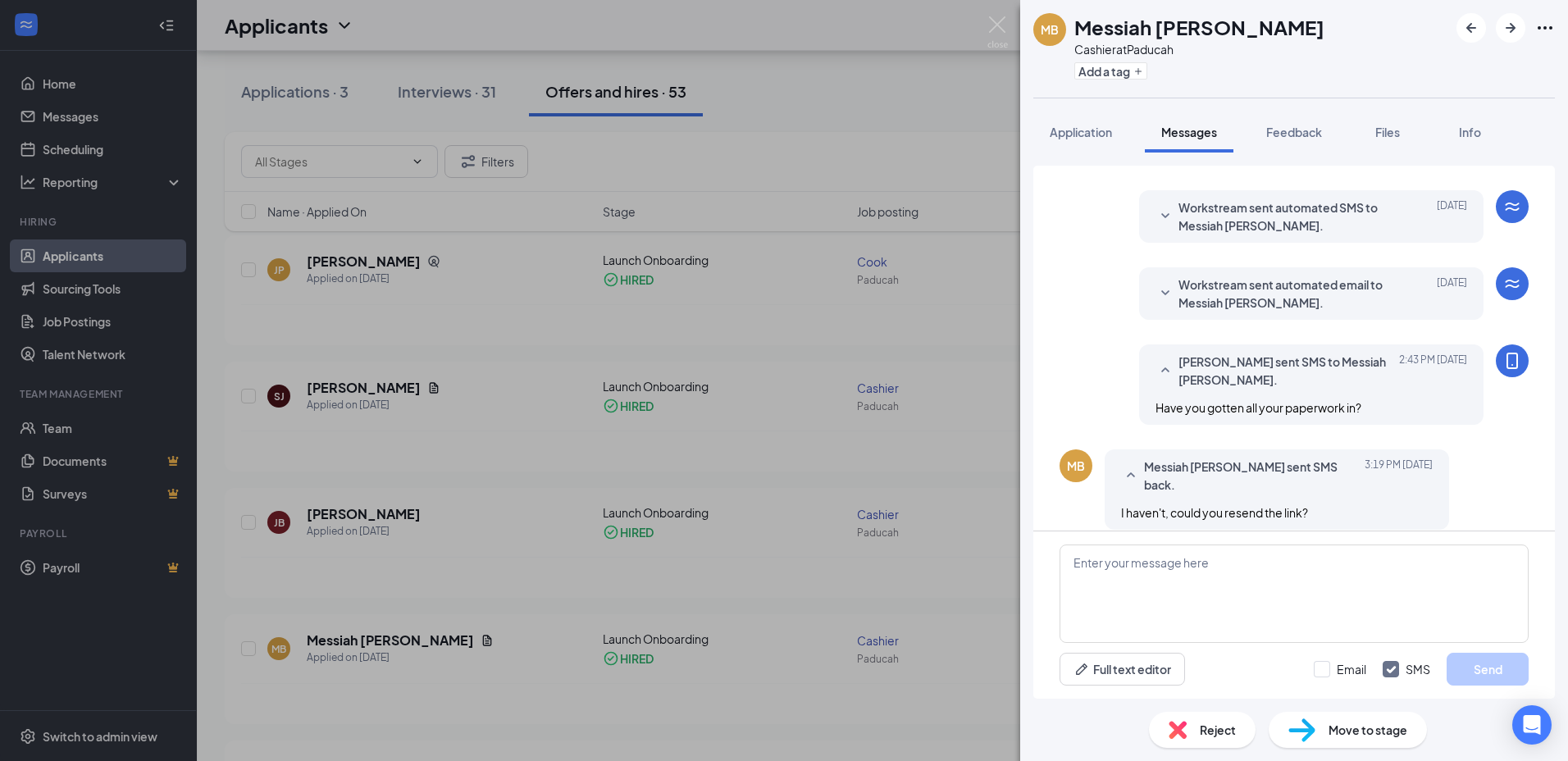
scroll to position [402, 0]
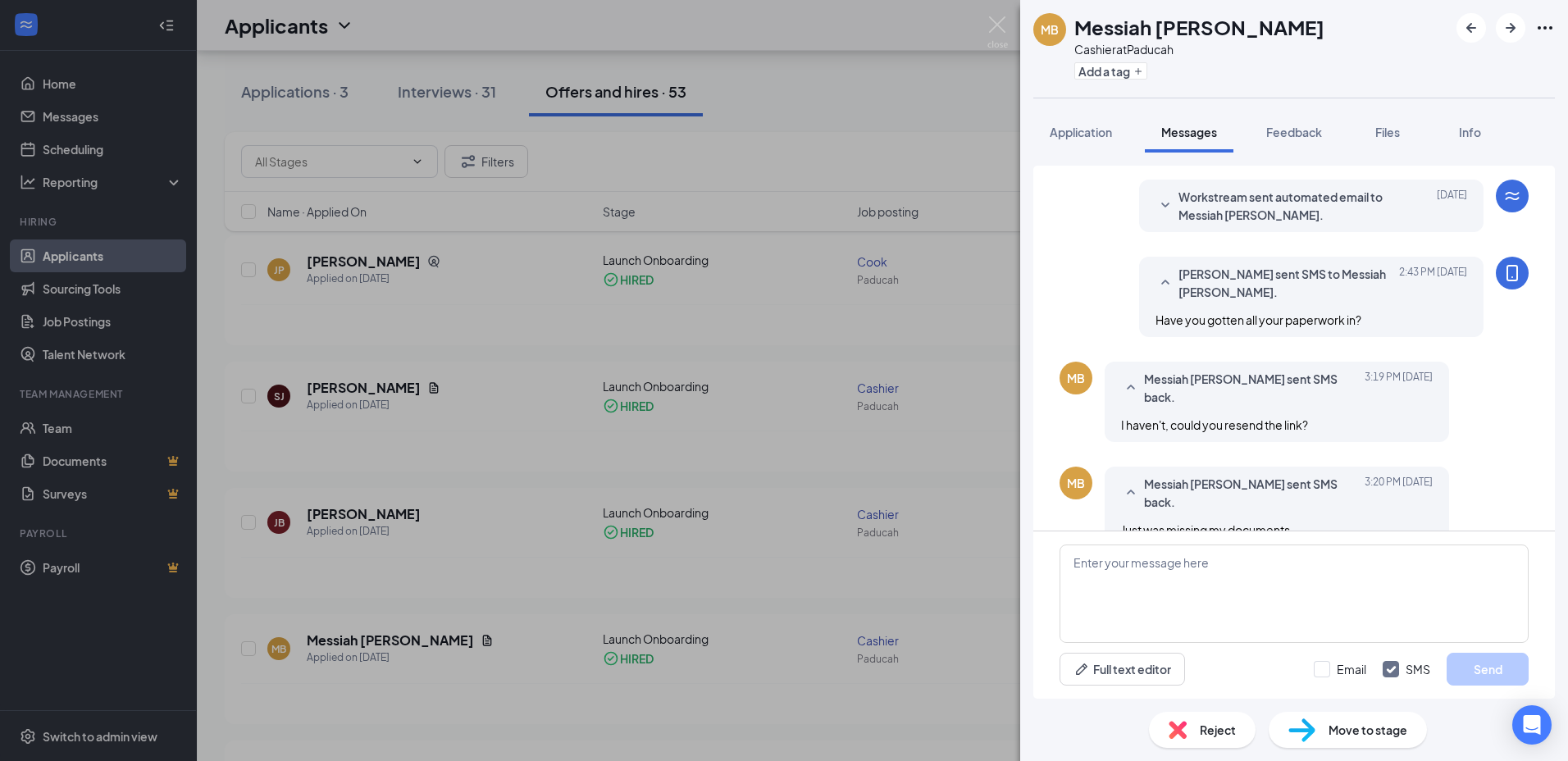
click at [985, 505] on div "MB Messiah [PERSON_NAME] at Paducah Add a tag Application Messages Feedback Fil…" at bounding box center [784, 380] width 1568 height 761
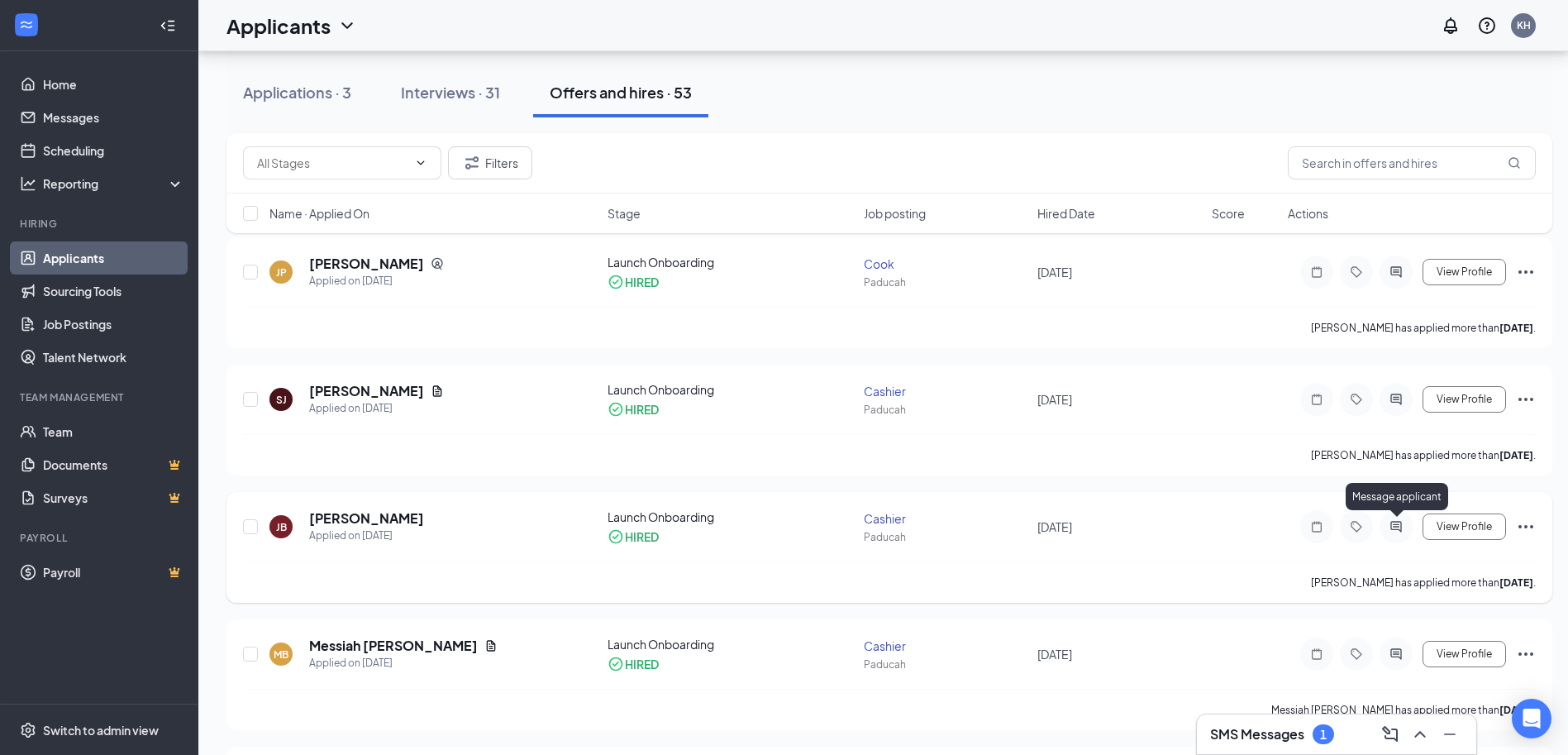
click at [1390, 527] on icon "ActiveChat" at bounding box center [1395, 527] width 20 height 13
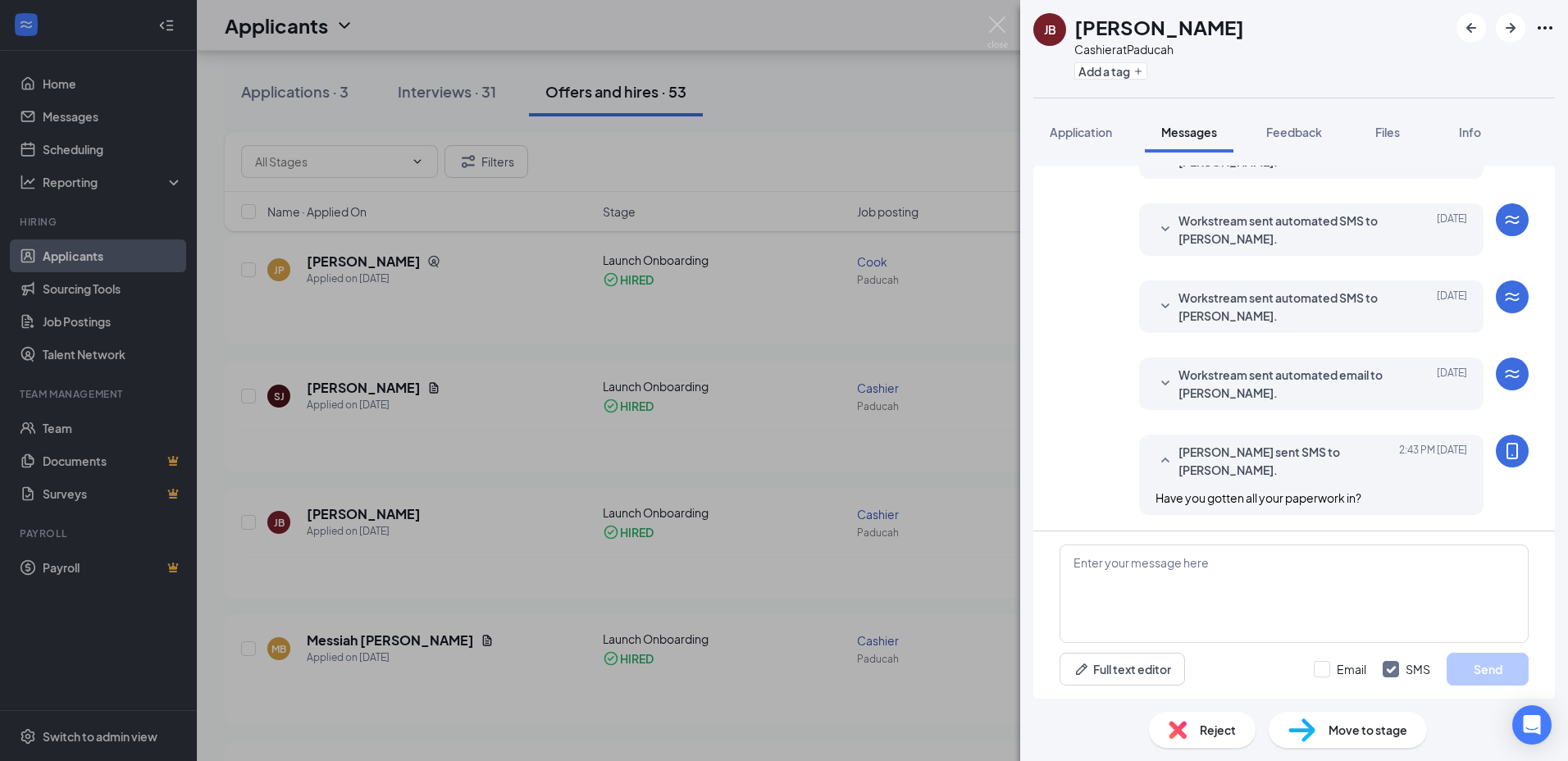
scroll to position [350, 0]
click at [986, 523] on div "JB Jontaevia Brown Cashier at Paducah Add a tag Application Messages Feedback F…" at bounding box center [784, 380] width 1568 height 761
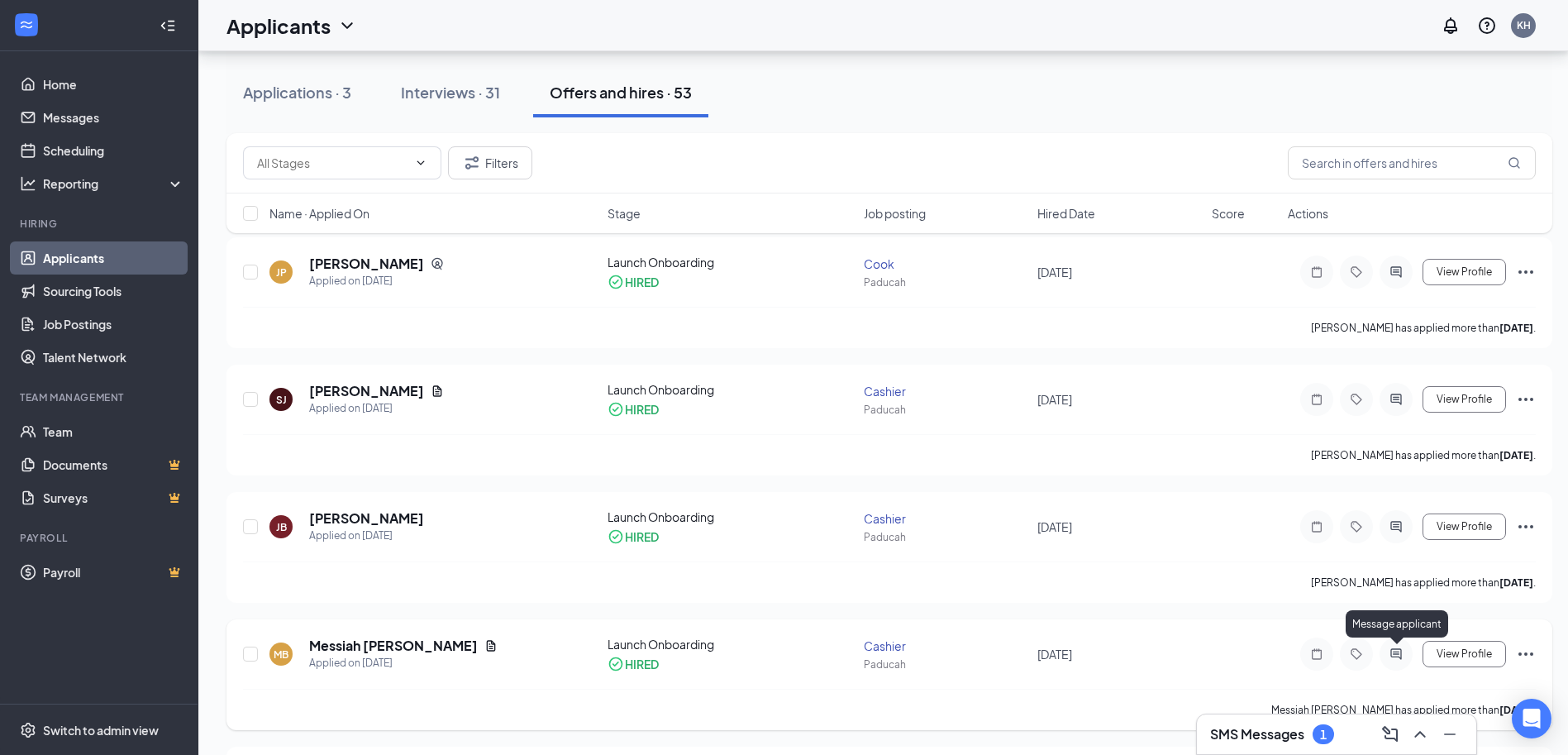
click at [1395, 654] on icon "ActiveChat" at bounding box center [1396, 654] width 11 height 11
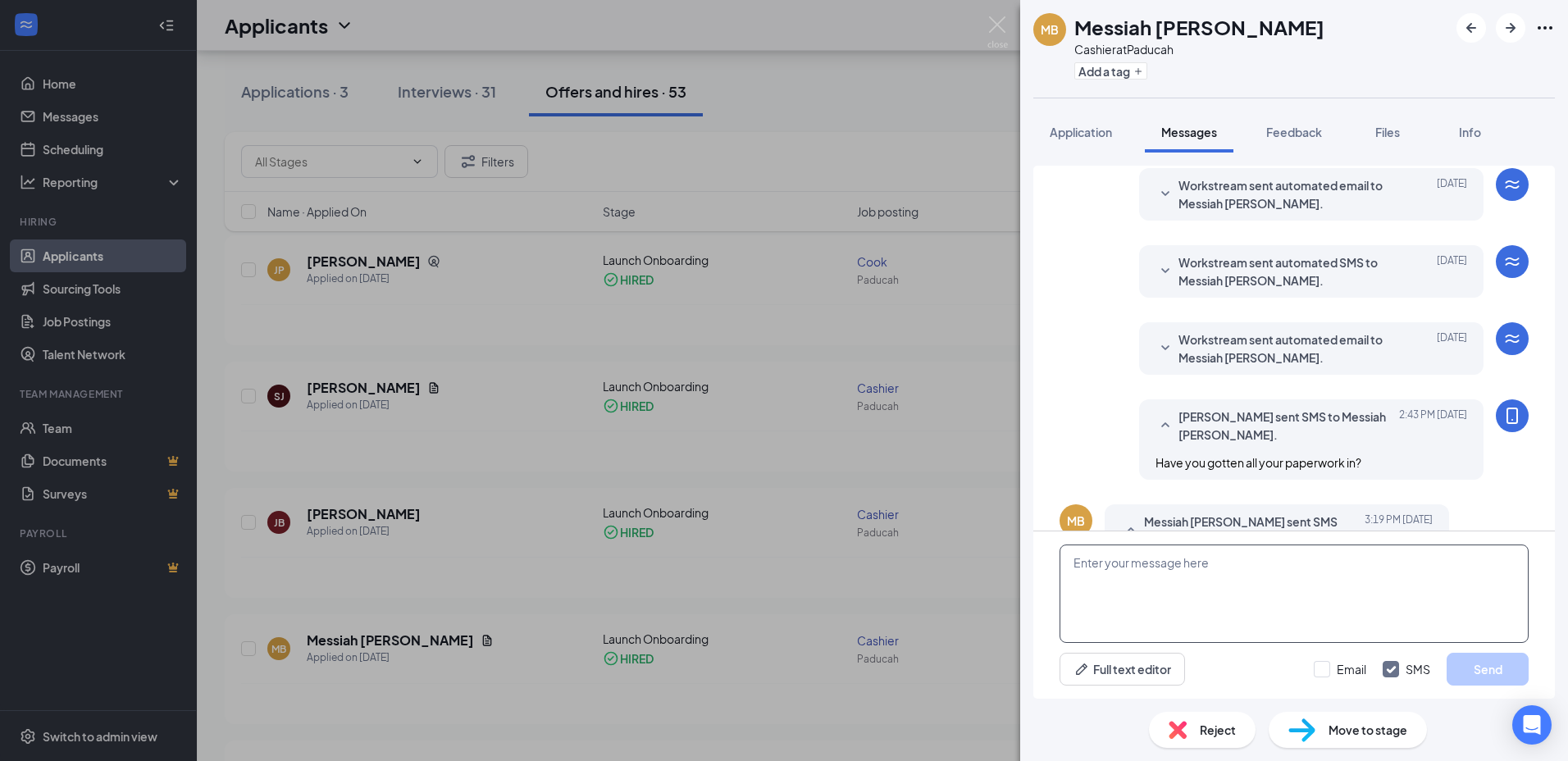
scroll to position [402, 0]
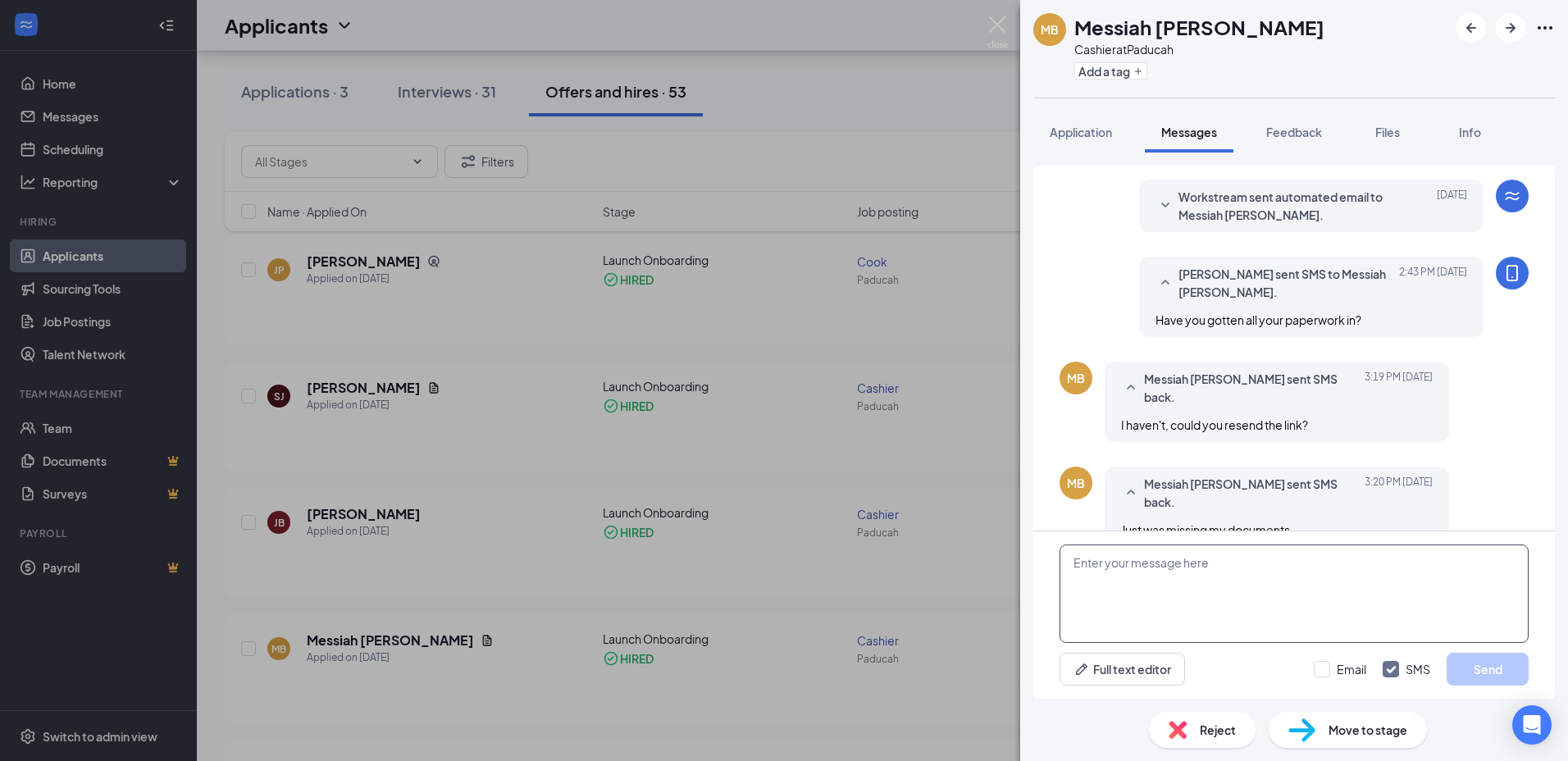
click at [1140, 573] on textarea at bounding box center [1293, 594] width 469 height 98
type textarea "I need that in before you can start"
click at [1499, 669] on button "Send" at bounding box center [1488, 669] width 82 height 32
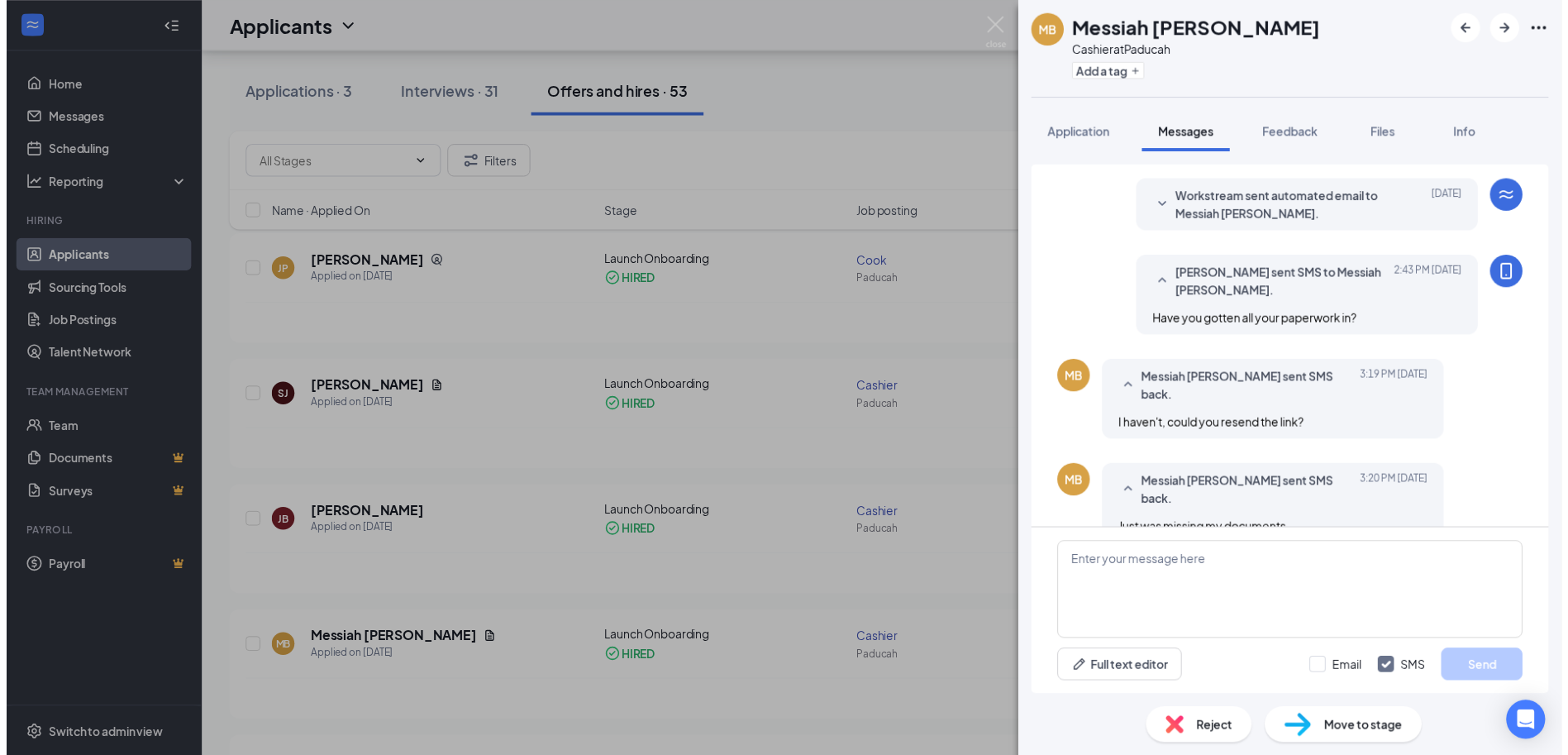
scroll to position [512, 0]
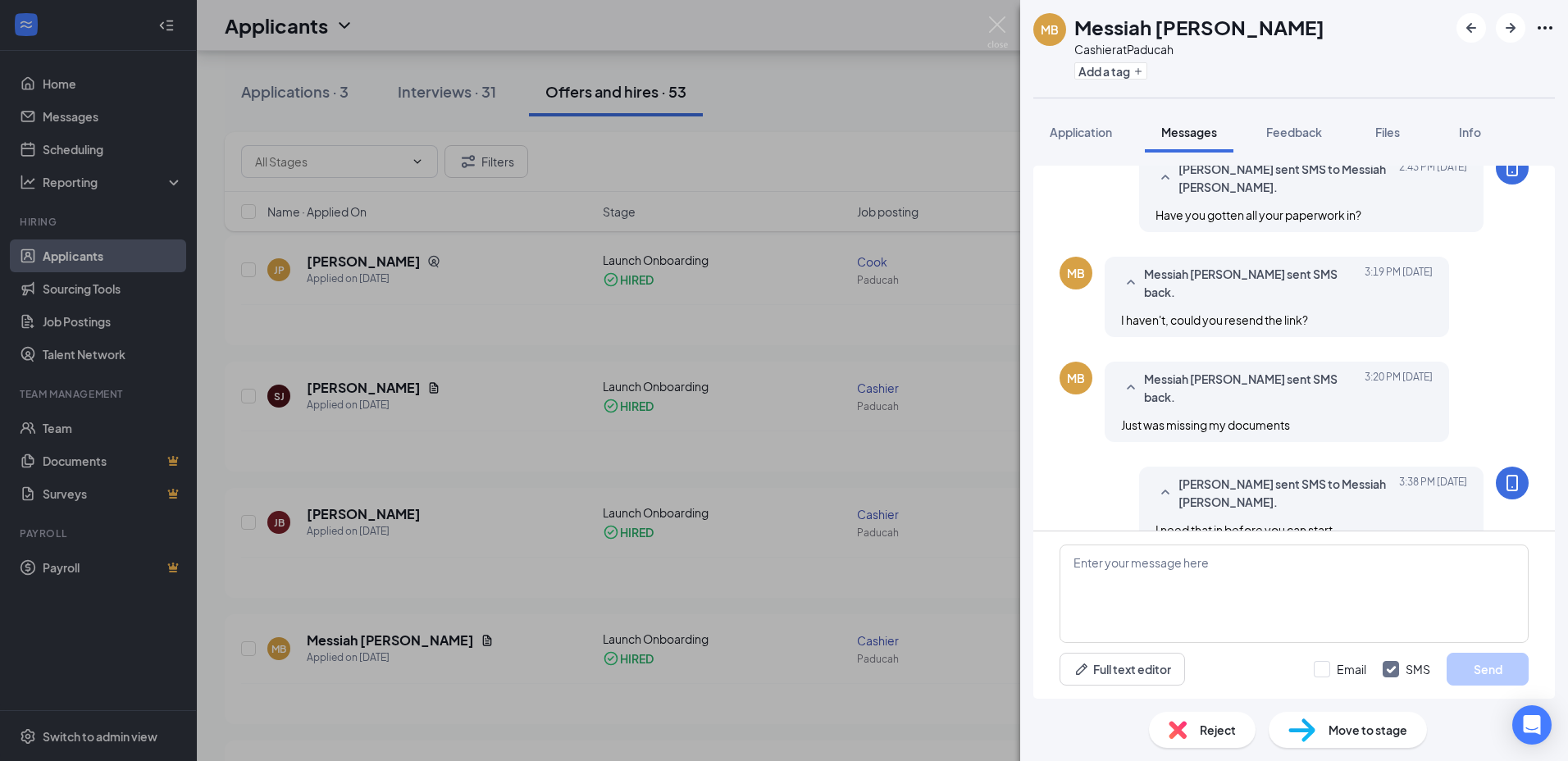
drag, startPoint x: 1476, startPoint y: 470, endPoint x: 973, endPoint y: 325, distance: 523.5
click at [973, 325] on div "MB Messiah [PERSON_NAME] at Paducah Add a tag Application Messages Feedback Fil…" at bounding box center [784, 380] width 1568 height 761
click at [906, 86] on div "MB Messiah [PERSON_NAME] at Paducah Add a tag Application Messages Feedback Fil…" at bounding box center [784, 380] width 1568 height 761
